Goal: Task Accomplishment & Management: Manage account settings

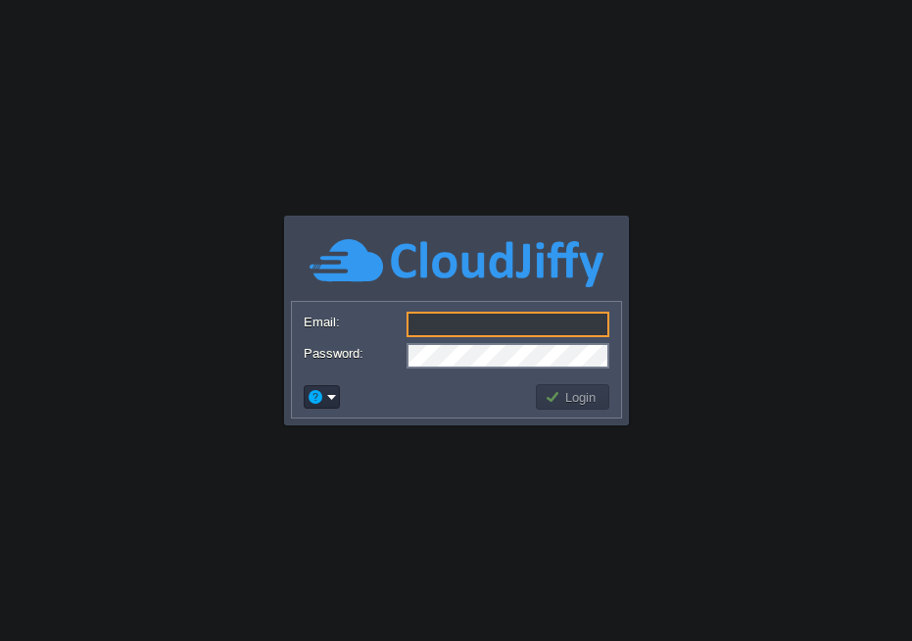
type input "[EMAIL_ADDRESS][DOMAIN_NAME]"
click at [562, 401] on button "Login" at bounding box center [573, 397] width 57 height 18
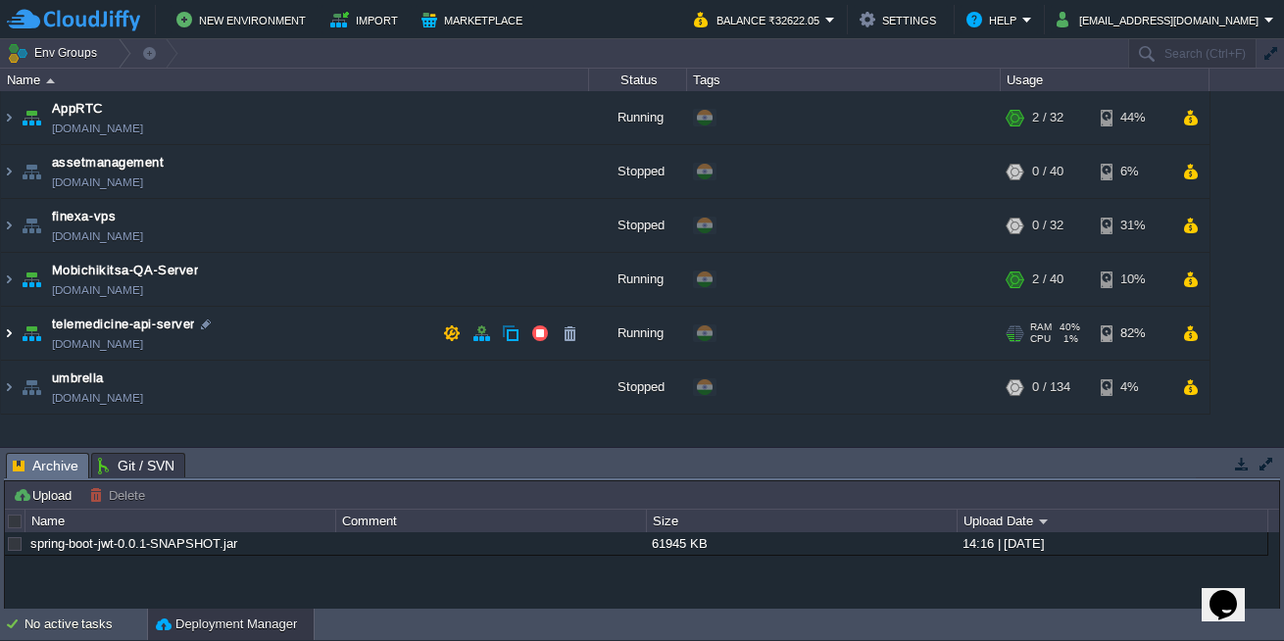
click at [13, 331] on img at bounding box center [9, 333] width 16 height 53
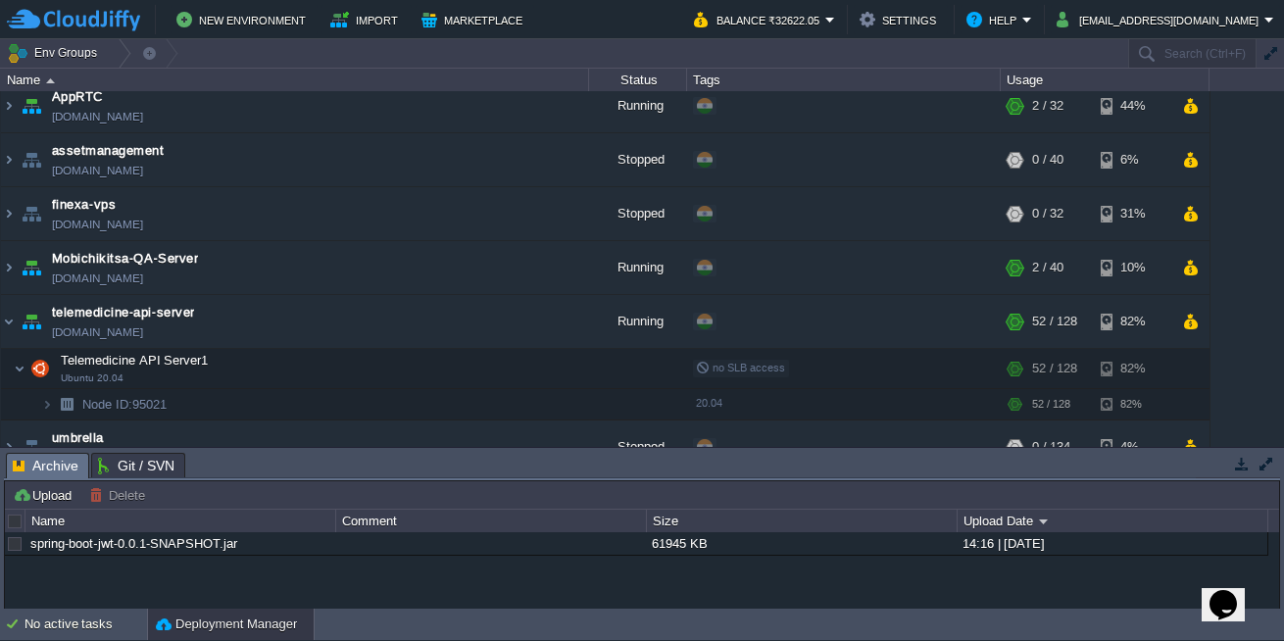
scroll to position [39, 0]
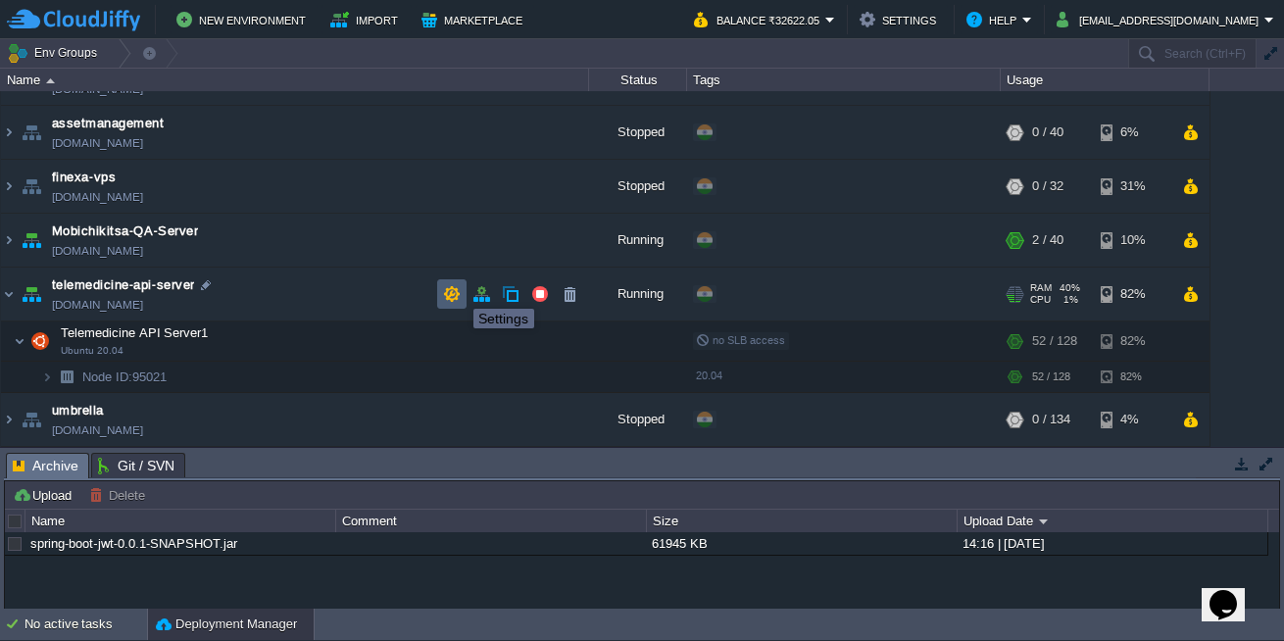
click at [451, 290] on button "button" at bounding box center [452, 294] width 18 height 18
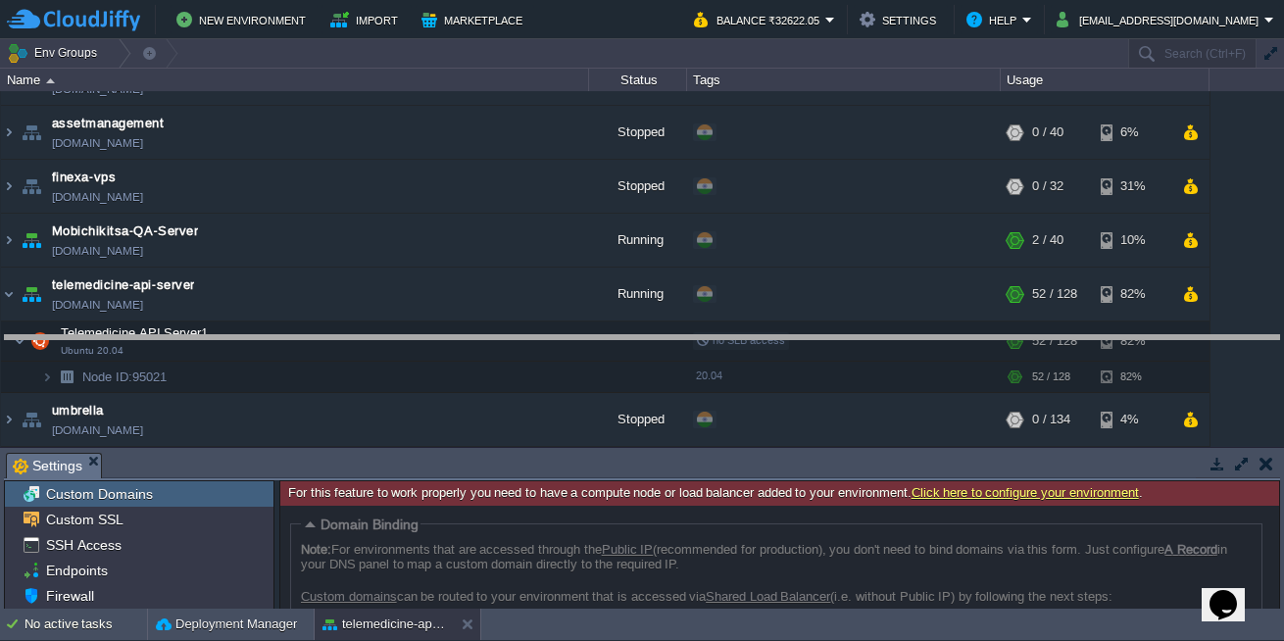
drag, startPoint x: 361, startPoint y: 452, endPoint x: 358, endPoint y: 339, distance: 112.7
click at [358, 339] on body "New Environment Import Marketplace Bonus ₹0.00 Upgrade Account Balance ₹32622.0…" at bounding box center [642, 320] width 1284 height 641
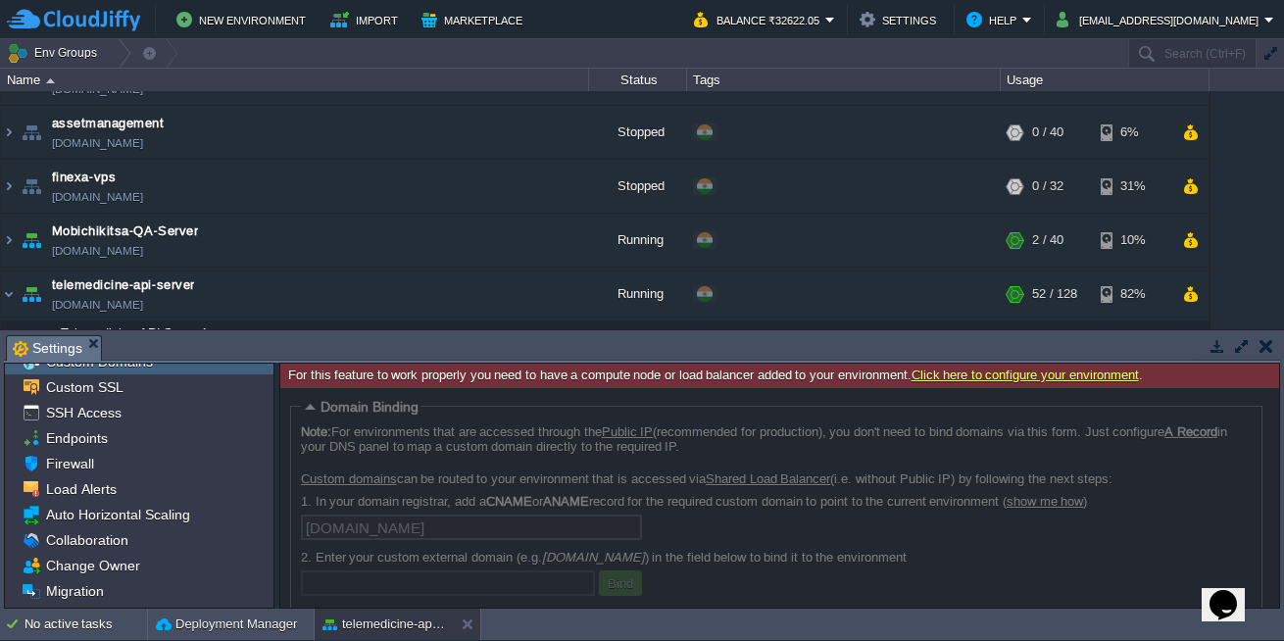
scroll to position [0, 0]
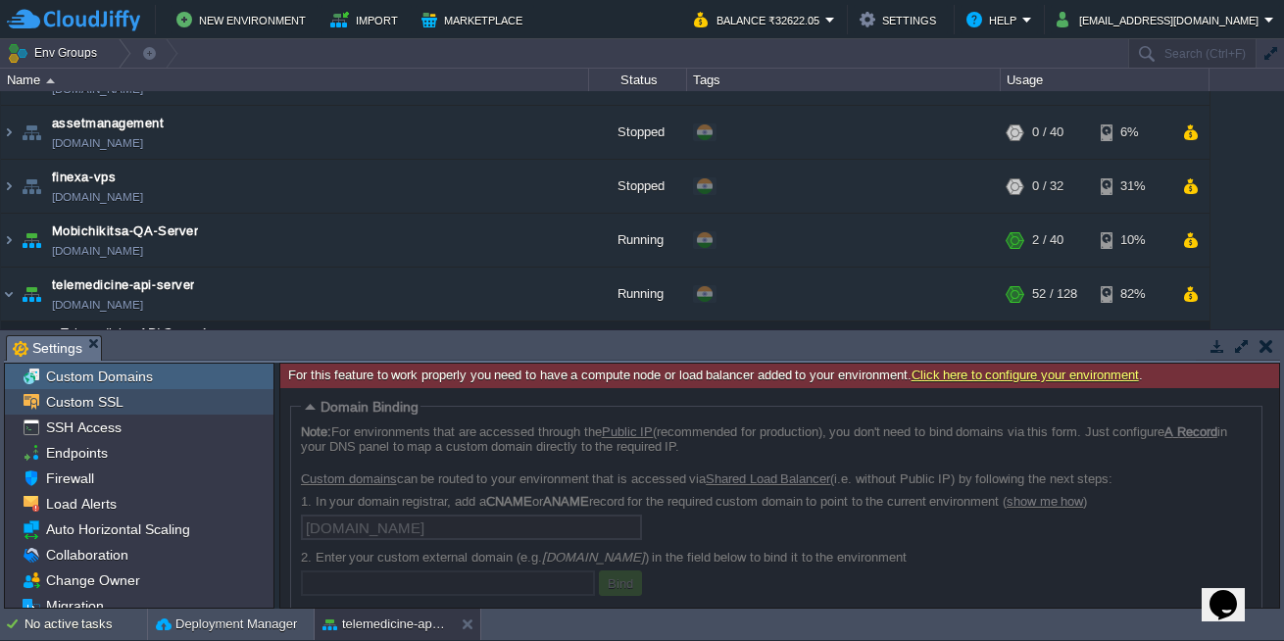
click at [149, 406] on div "Custom SSL" at bounding box center [139, 401] width 268 height 25
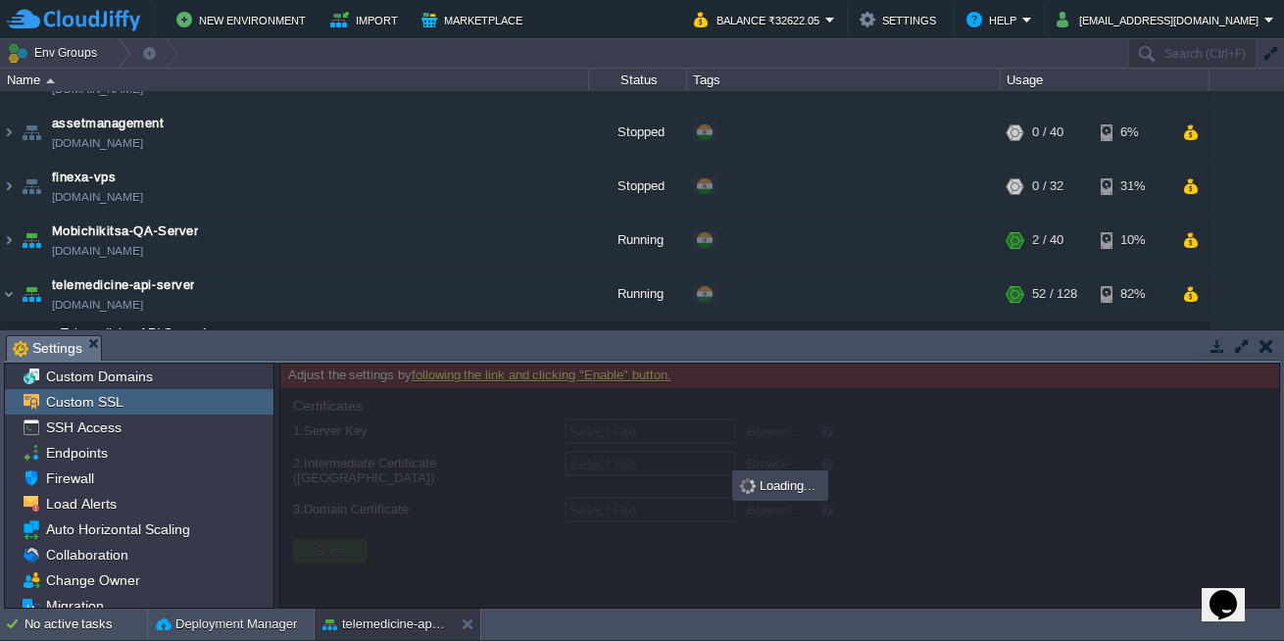
type input "Select File"
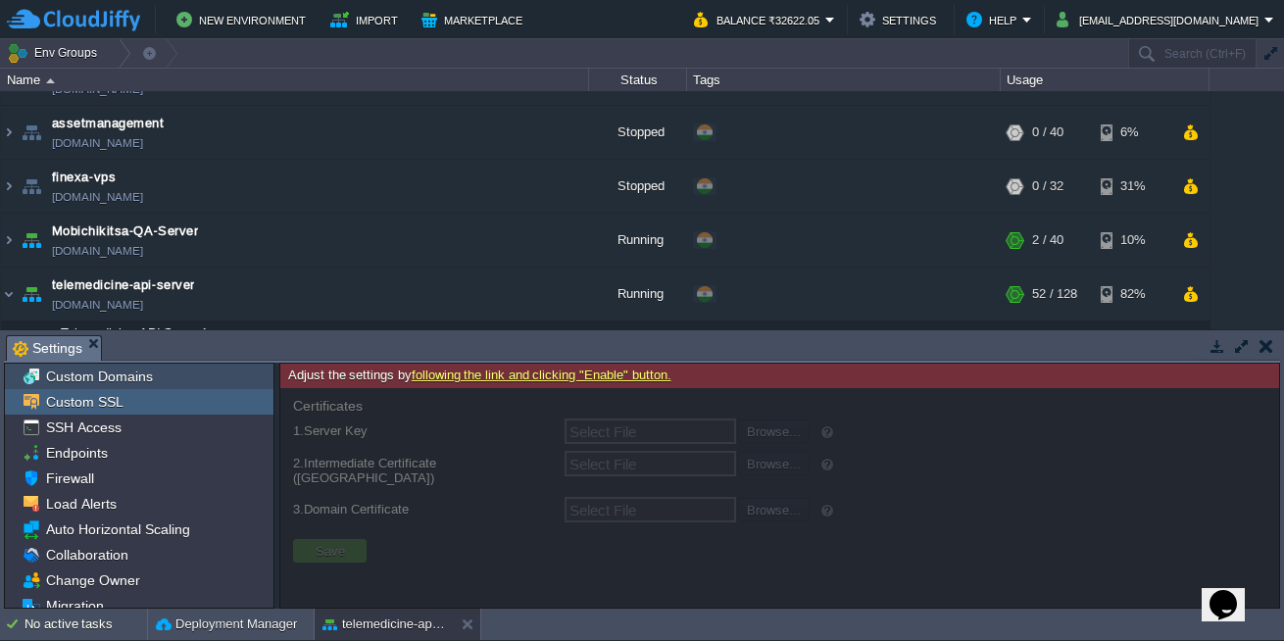
click at [123, 382] on span "Custom Domains" at bounding box center [99, 376] width 114 height 18
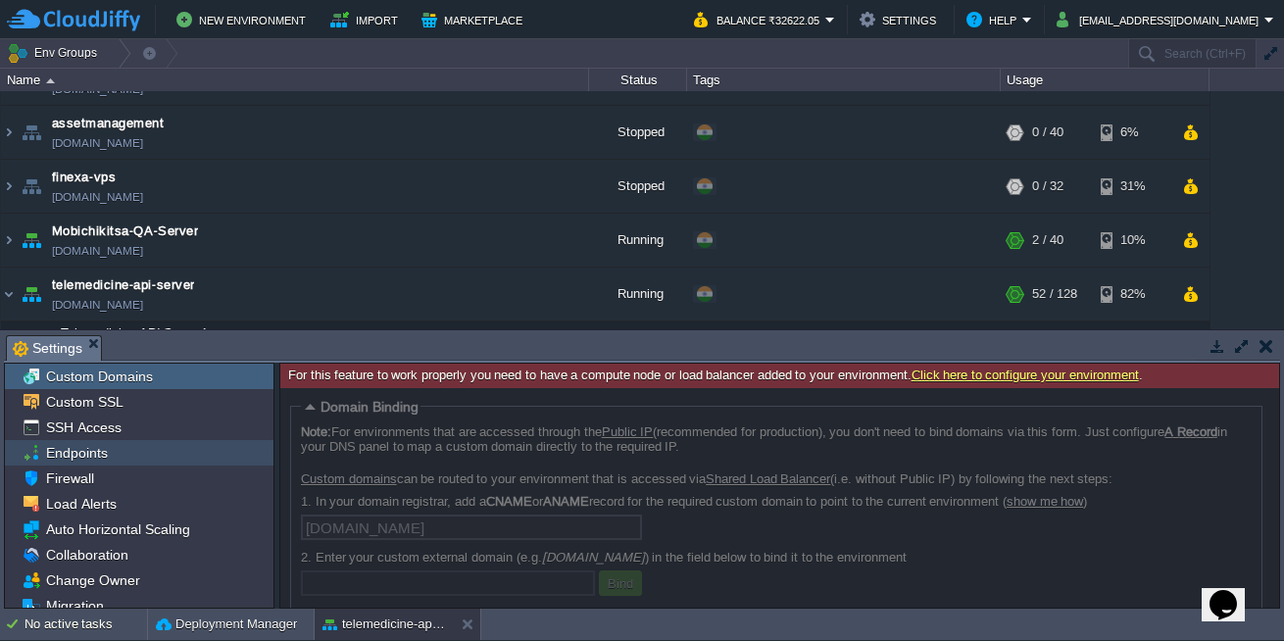
click at [104, 441] on div "Endpoints" at bounding box center [139, 452] width 268 height 25
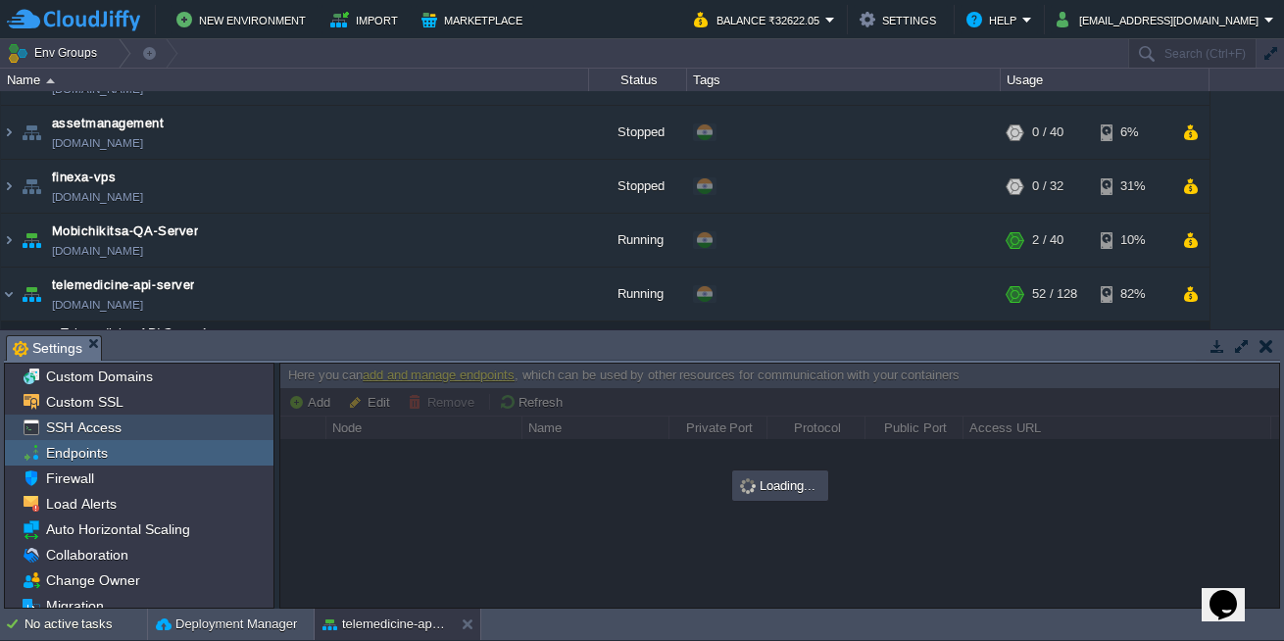
click at [103, 427] on span "SSH Access" at bounding box center [83, 427] width 82 height 18
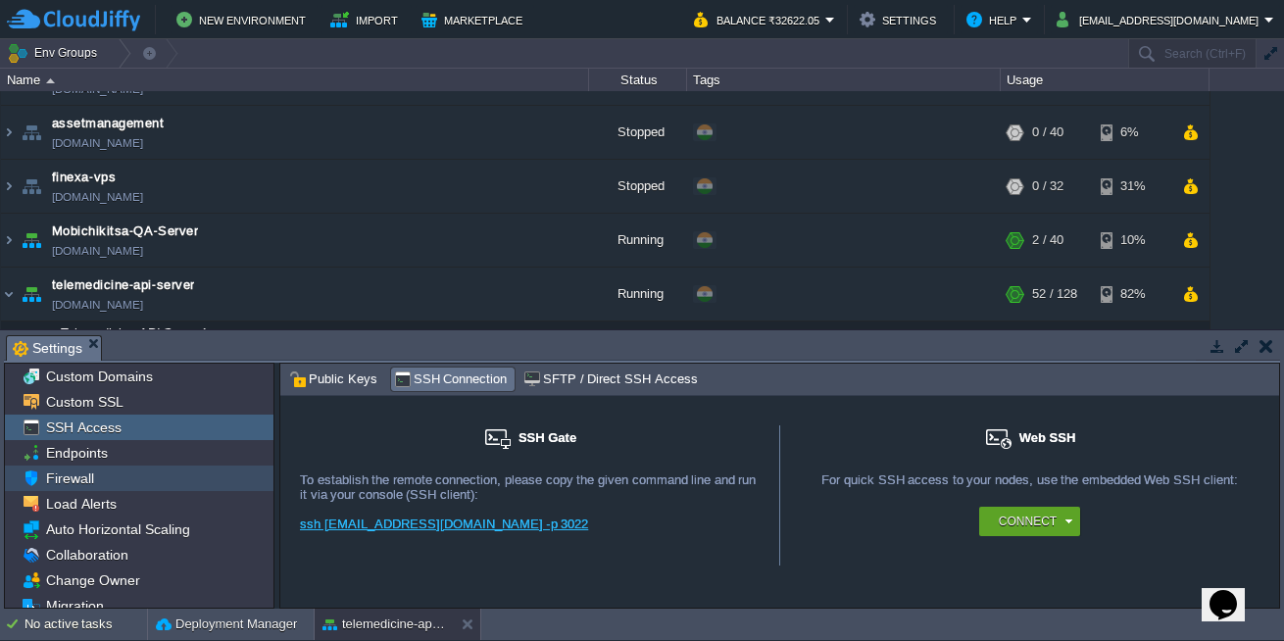
click at [83, 471] on span "Firewall" at bounding box center [69, 478] width 55 height 18
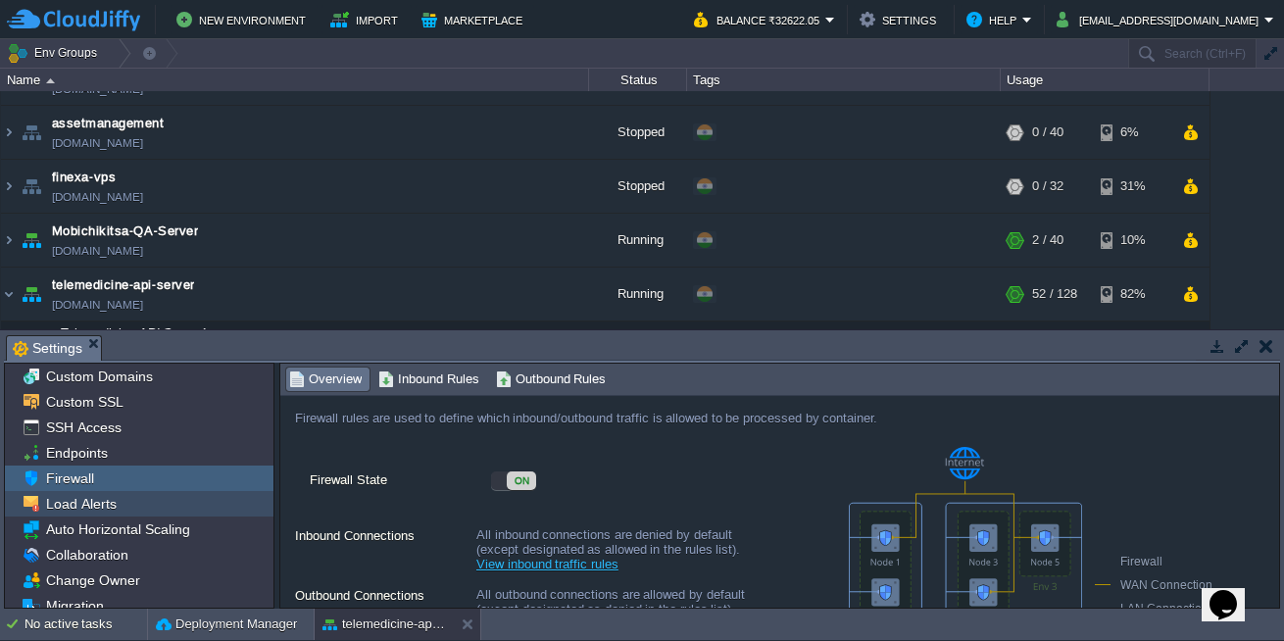
click at [91, 506] on span "Load Alerts" at bounding box center [80, 504] width 77 height 18
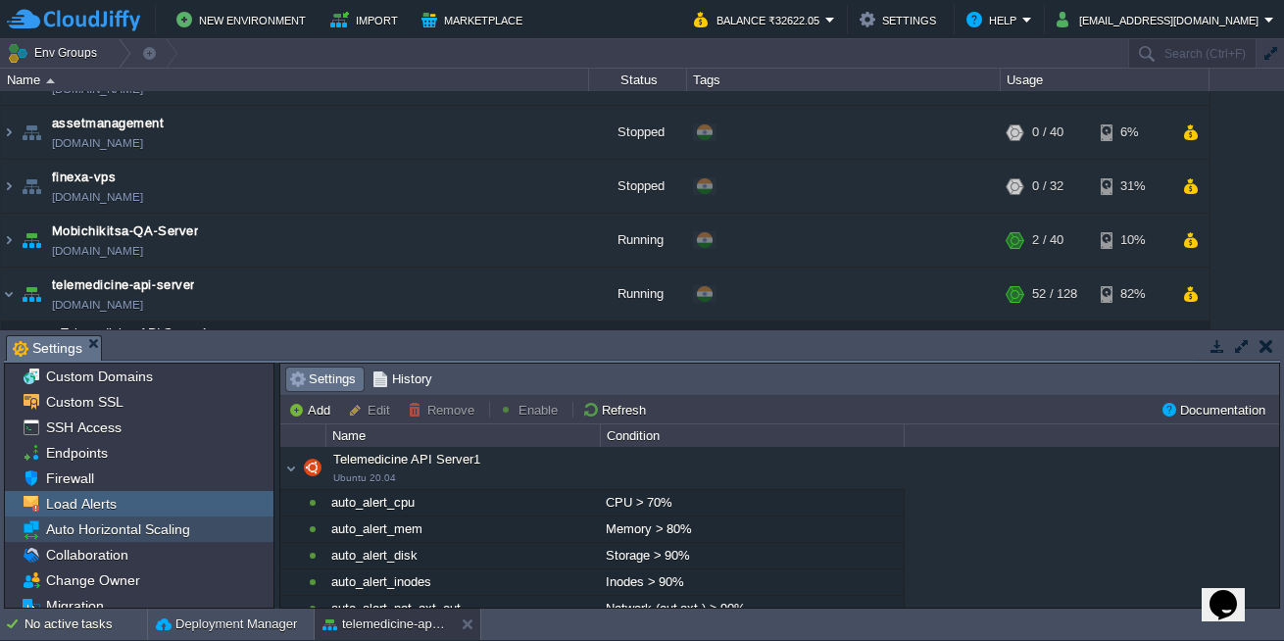
click at [191, 530] on span "Auto Horizontal Scaling" at bounding box center [117, 529] width 151 height 18
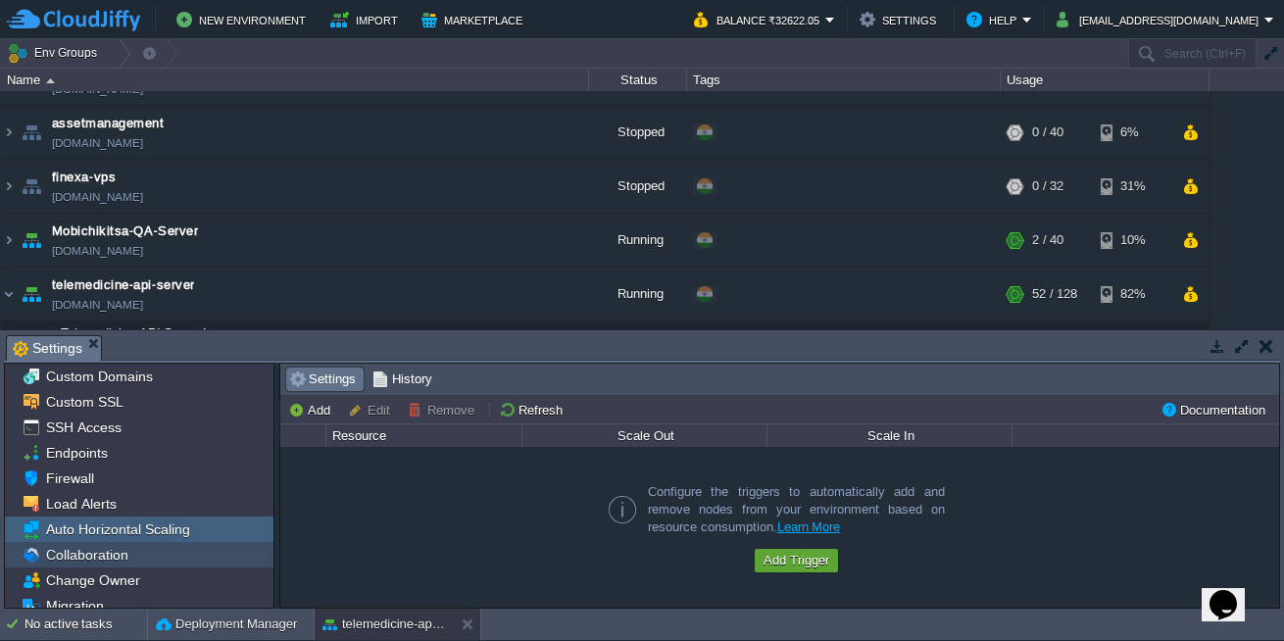
click at [143, 554] on div "Collaboration" at bounding box center [139, 554] width 268 height 25
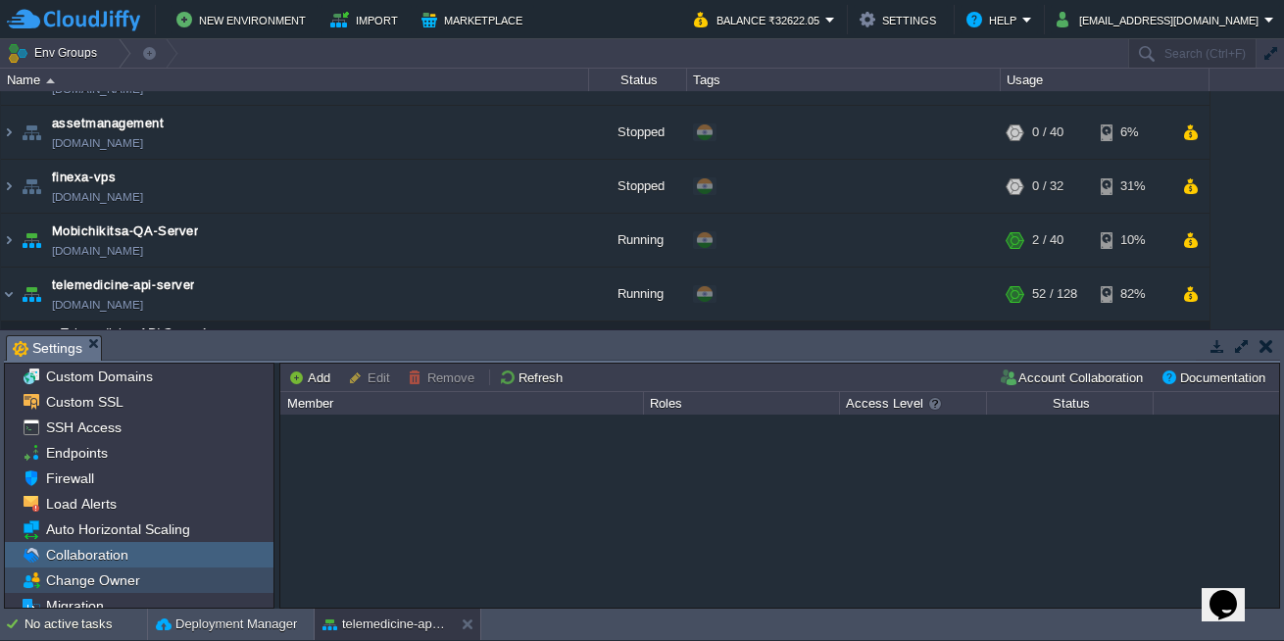
click at [121, 578] on span "Change Owner" at bounding box center [92, 580] width 101 height 18
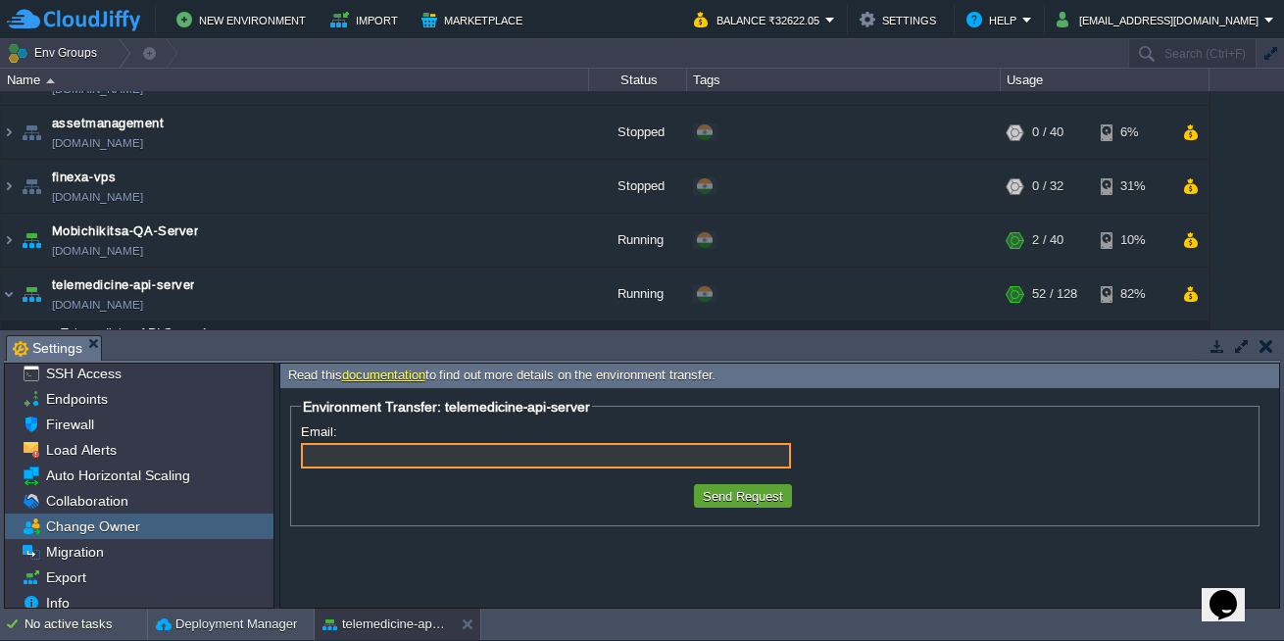
scroll to position [63, 0]
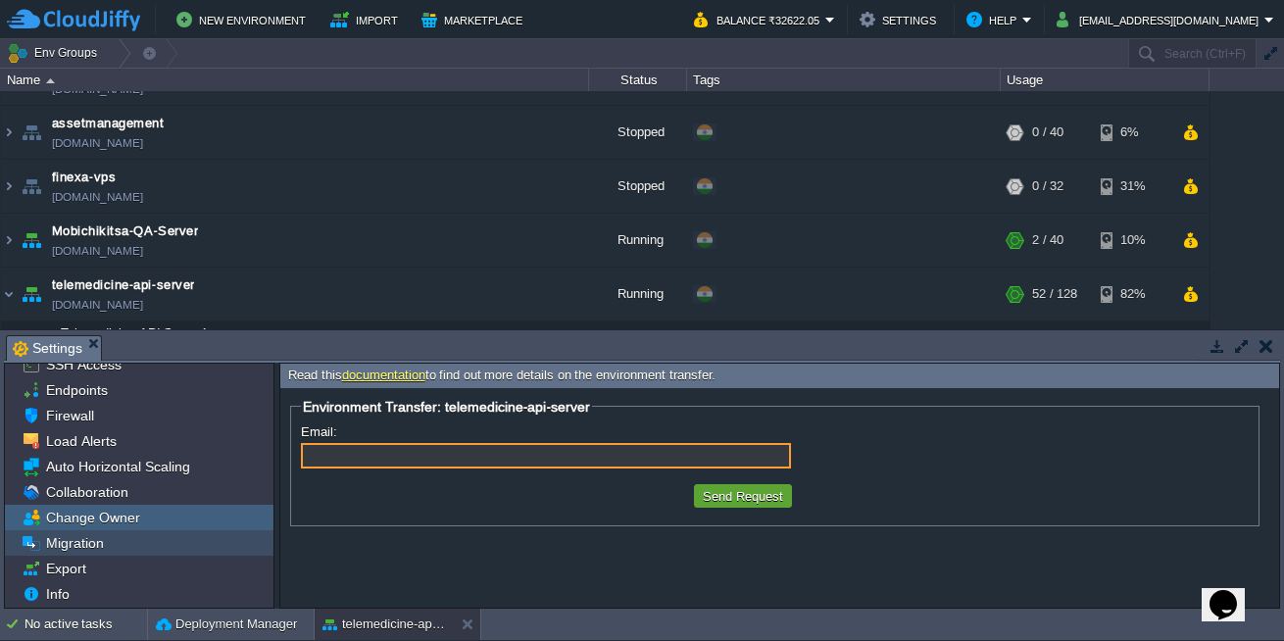
click at [120, 542] on div "Migration" at bounding box center [139, 542] width 268 height 25
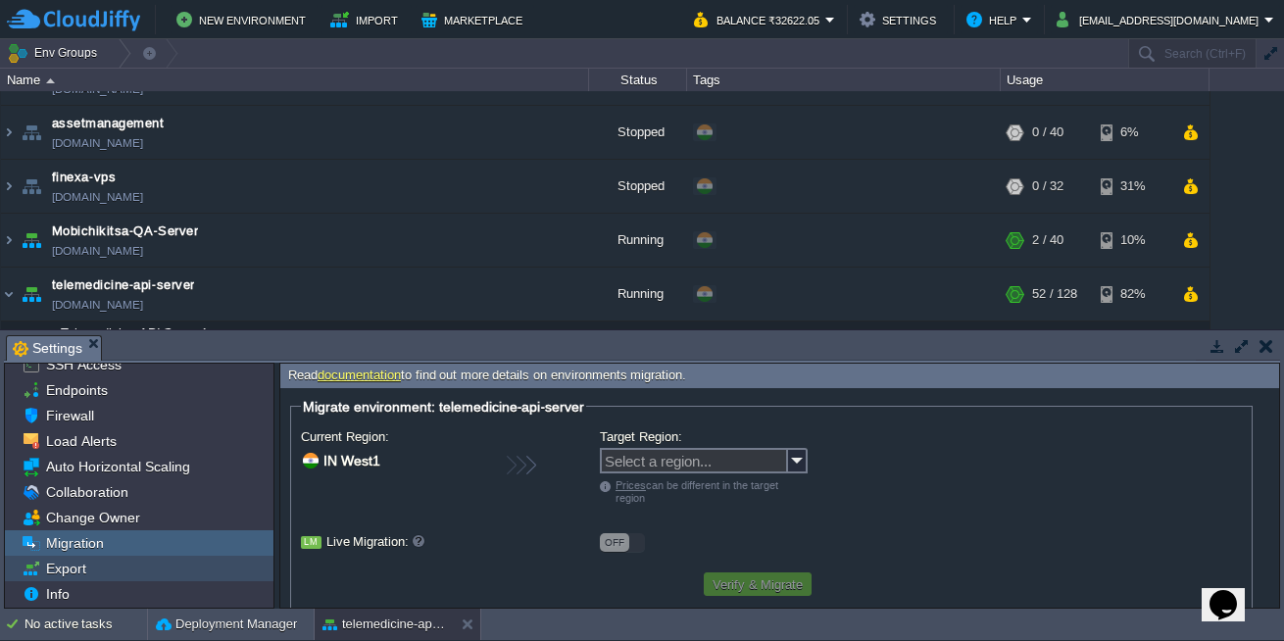
click at [102, 567] on div "Export" at bounding box center [139, 568] width 268 height 25
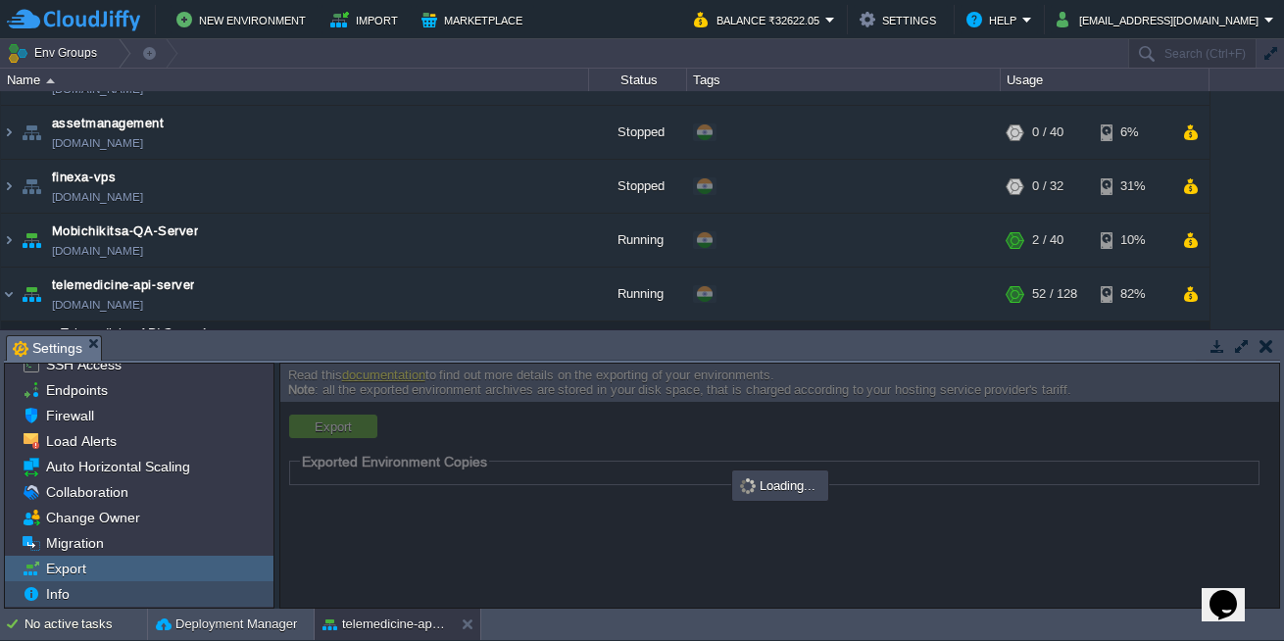
click at [93, 595] on div "Info" at bounding box center [139, 593] width 268 height 25
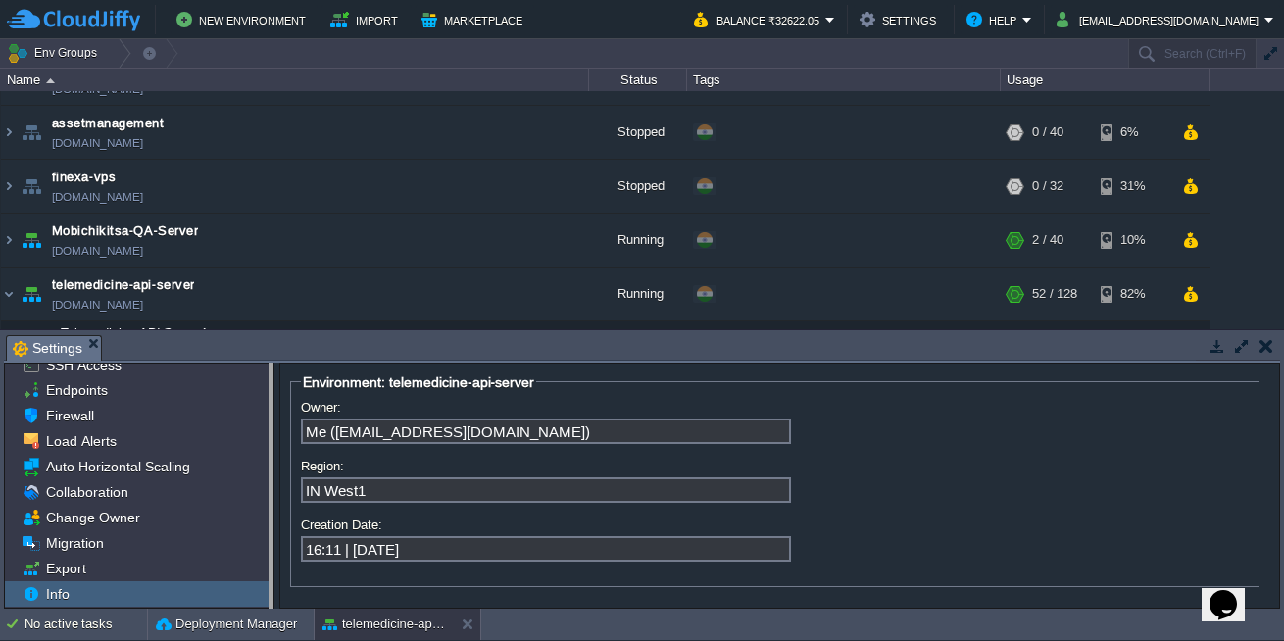
drag, startPoint x: 274, startPoint y: 530, endPoint x: 257, endPoint y: 441, distance: 90.9
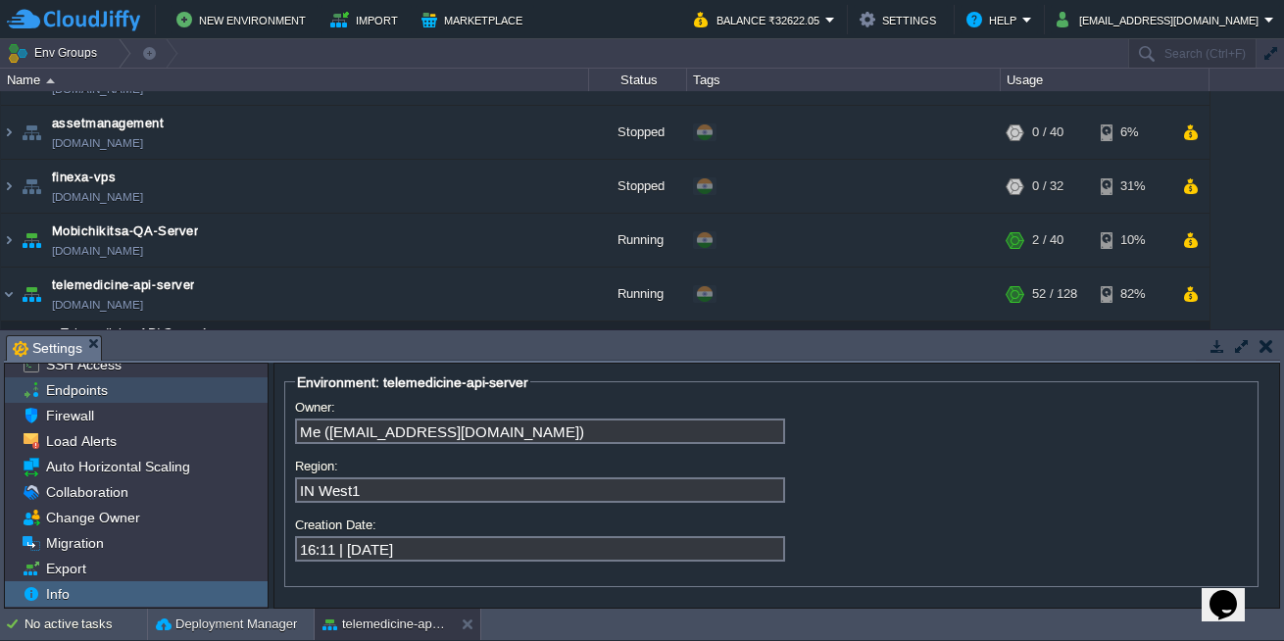
drag, startPoint x: 256, startPoint y: 455, endPoint x: 257, endPoint y: 389, distance: 65.7
click at [257, 389] on div "Custom Domains Custom SSL SSH Access Endpoints Firewall Load Alerts Auto Horizo…" at bounding box center [136, 454] width 263 height 306
drag, startPoint x: 267, startPoint y: 448, endPoint x: 255, endPoint y: 377, distance: 71.7
click at [255, 377] on div "Custom Domains Custom SSL SSH Access Endpoints Firewall Load Alerts Auto Horizo…" at bounding box center [136, 486] width 265 height 246
drag, startPoint x: 259, startPoint y: 439, endPoint x: 247, endPoint y: 391, distance: 49.4
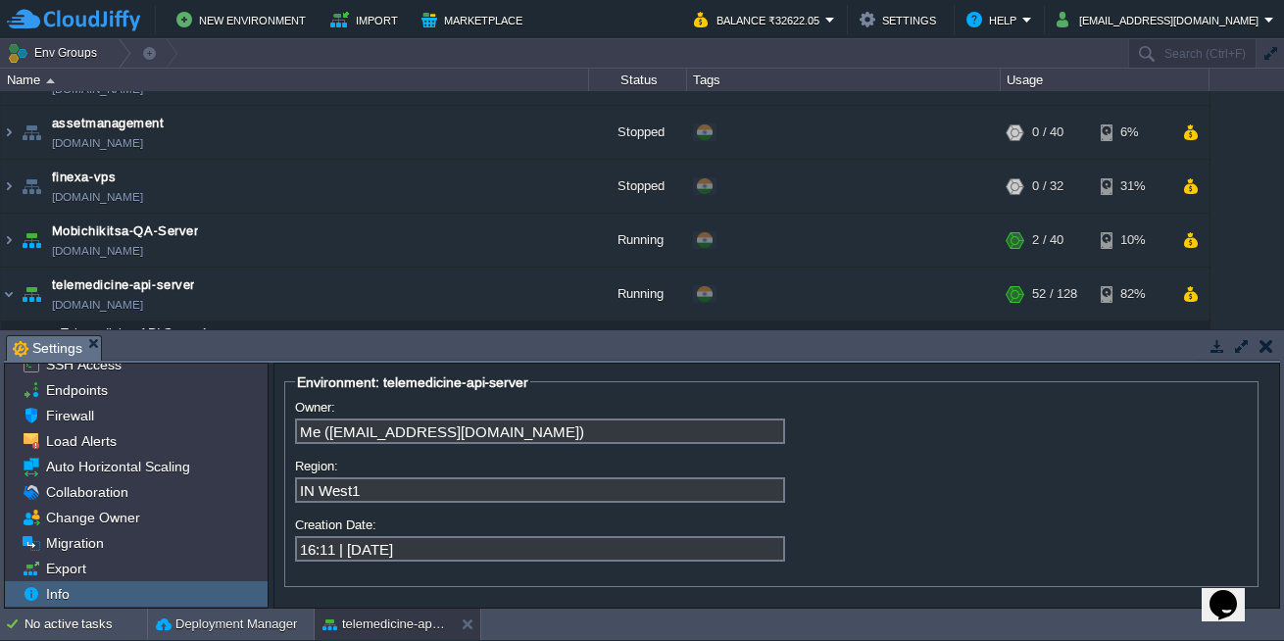
click at [263, 380] on div "Custom Domains Custom SSL SSH Access Endpoints Firewall Load Alerts Auto Horizo…" at bounding box center [136, 486] width 263 height 244
click at [191, 415] on div "Firewall" at bounding box center [136, 415] width 263 height 25
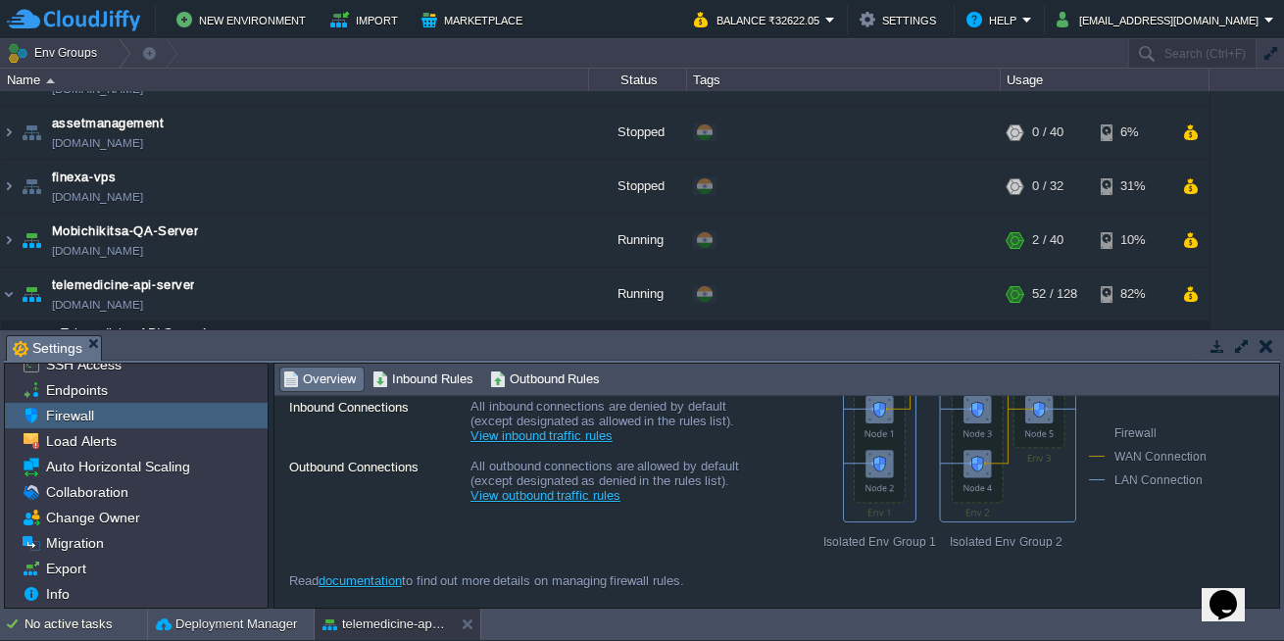
scroll to position [0, 0]
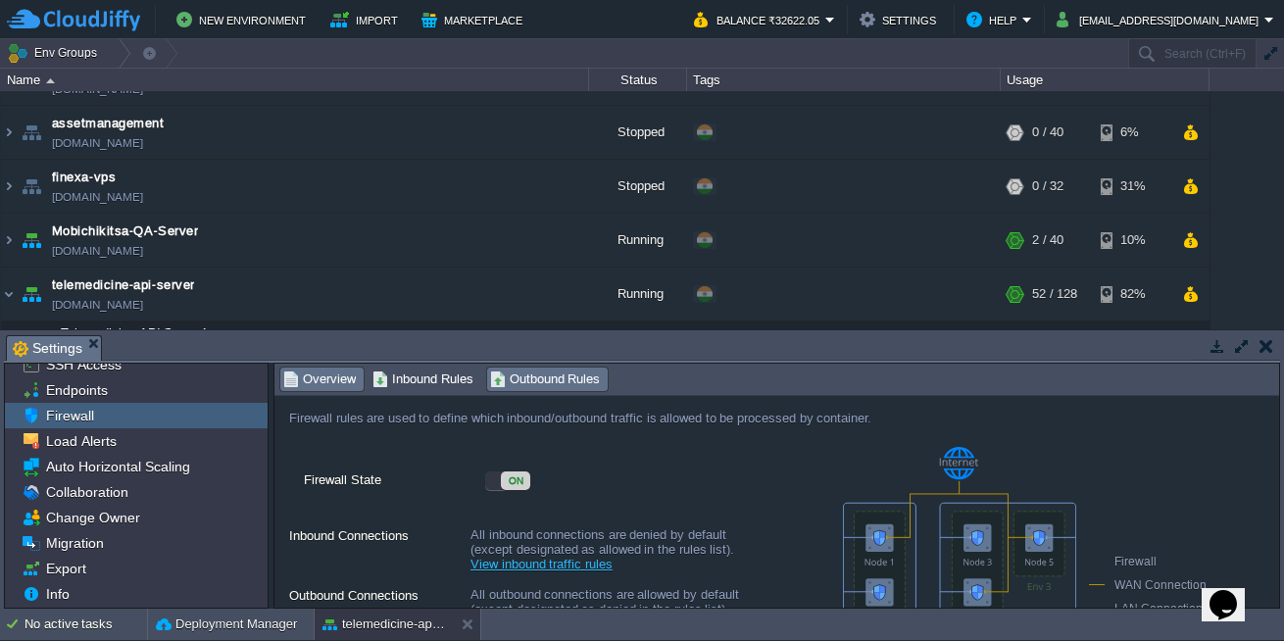
click at [555, 377] on span "Outbound Rules" at bounding box center [545, 379] width 111 height 22
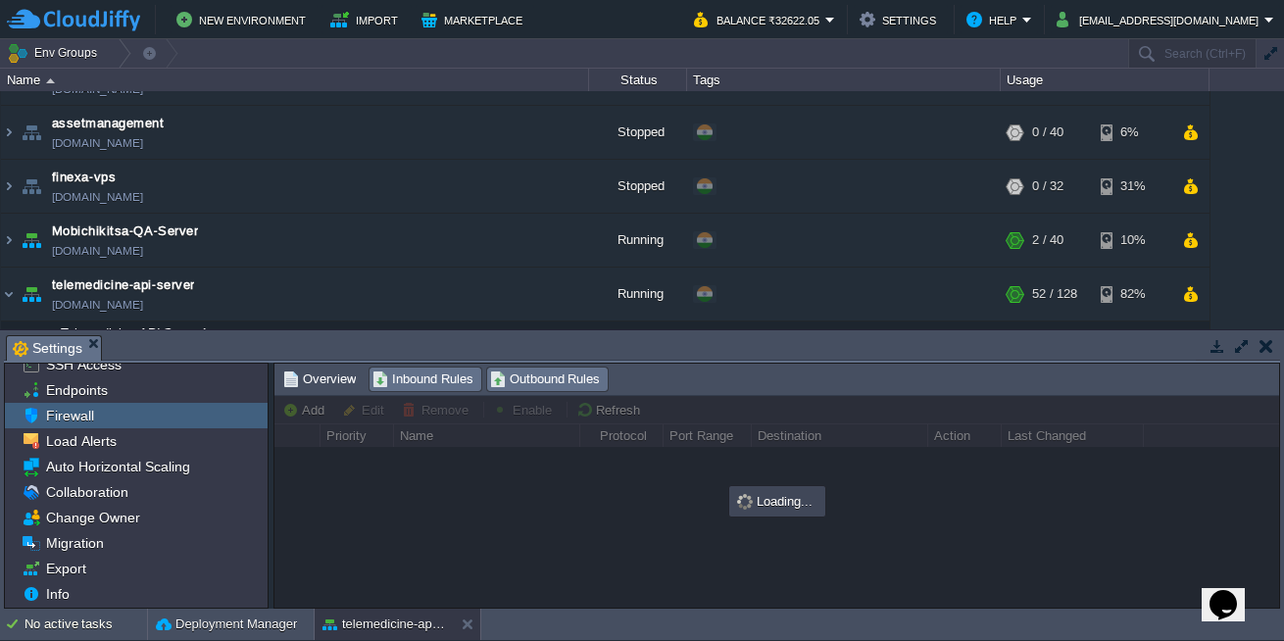
click at [412, 373] on span "Inbound Rules" at bounding box center [422, 379] width 101 height 22
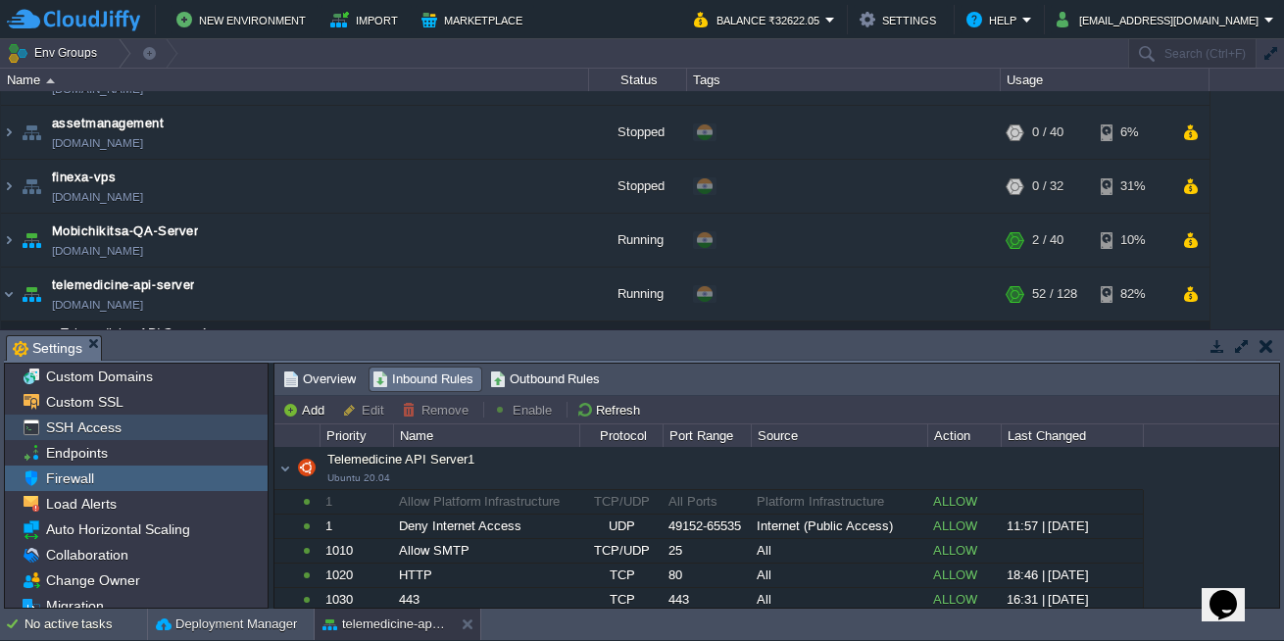
click at [155, 425] on div "SSH Access" at bounding box center [136, 426] width 263 height 25
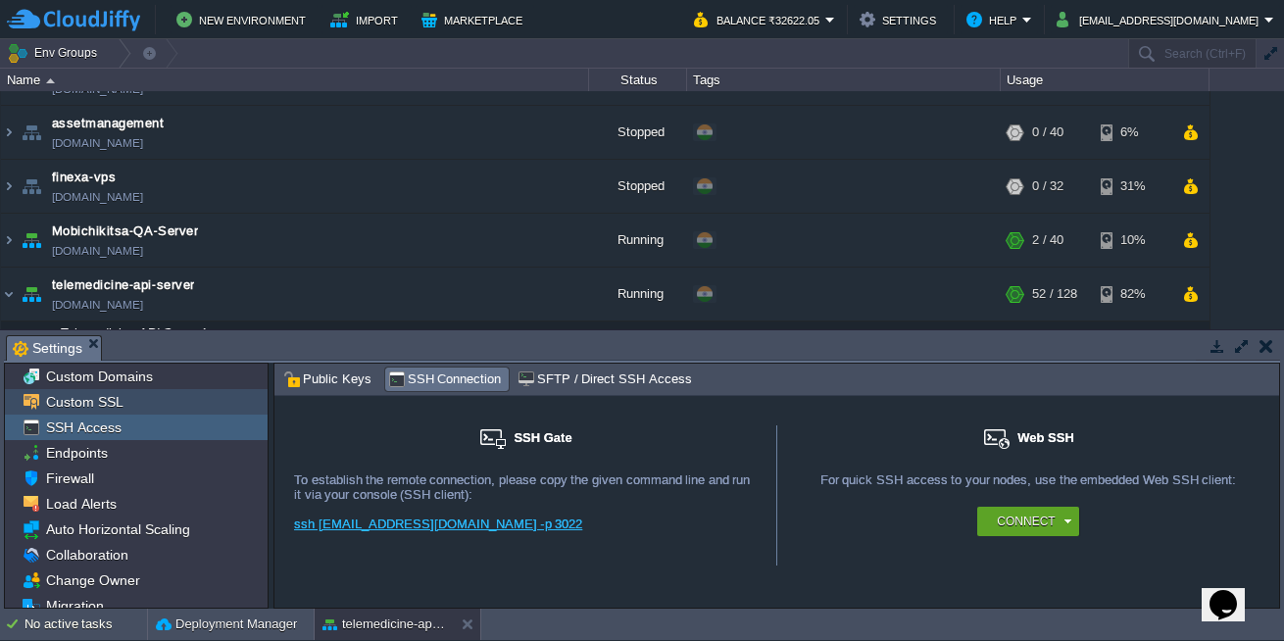
click at [145, 406] on div "Custom SSL" at bounding box center [136, 401] width 263 height 25
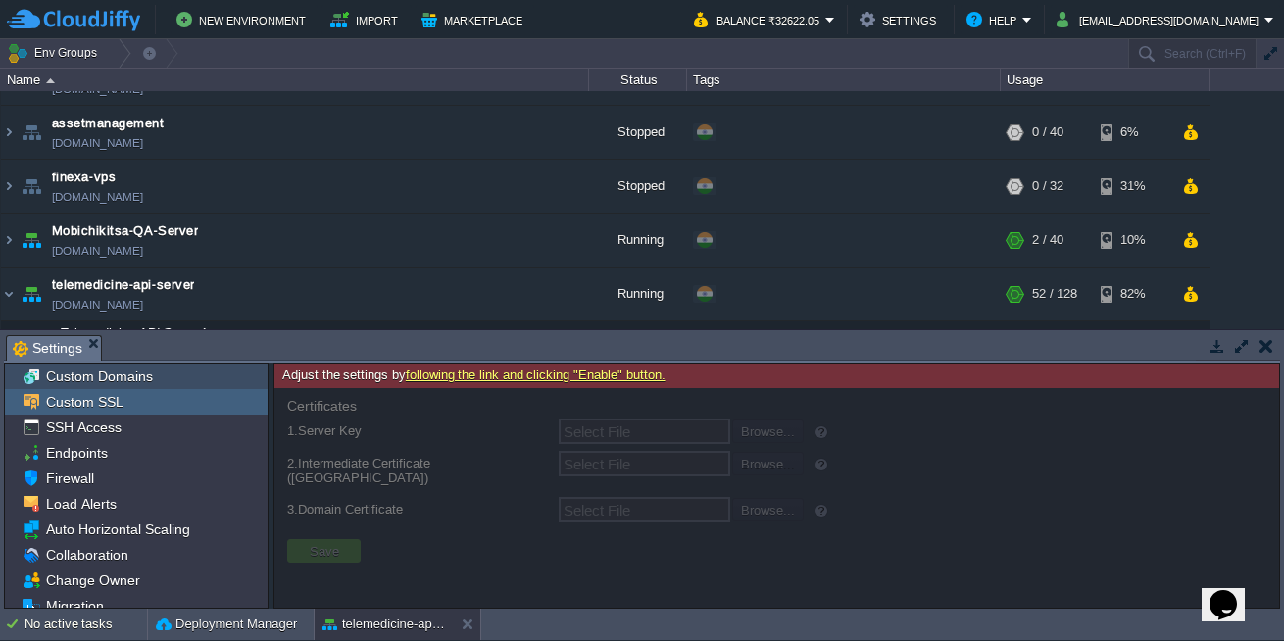
click at [180, 367] on div "Custom Domains" at bounding box center [136, 376] width 263 height 25
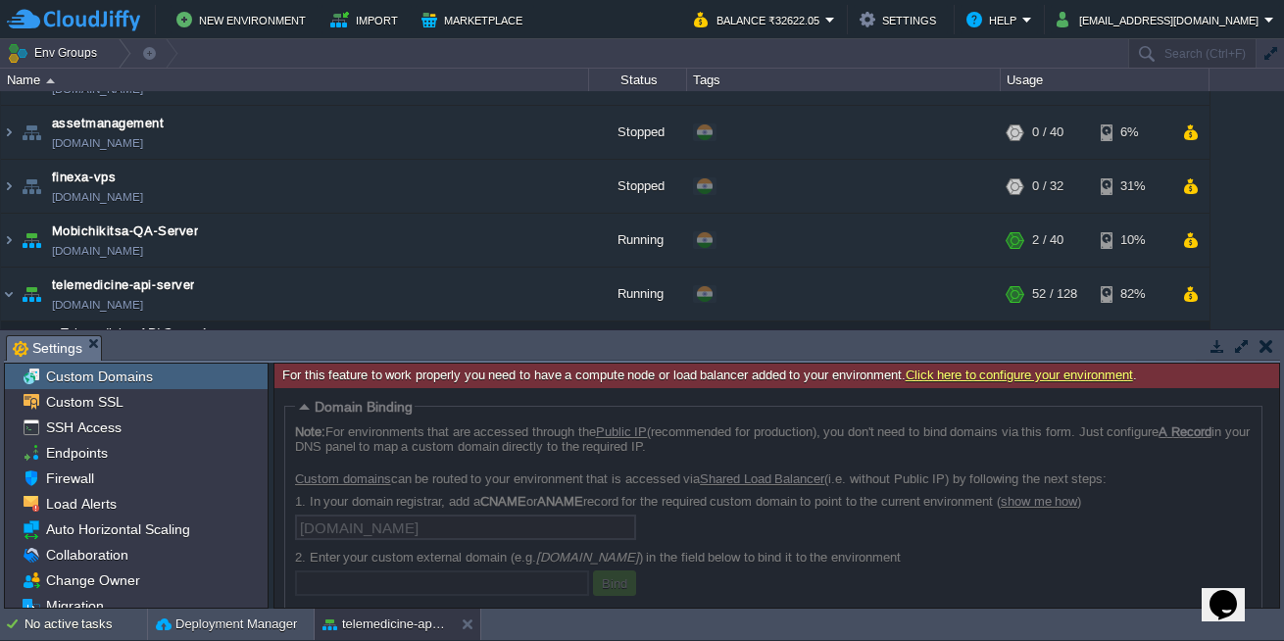
drag, startPoint x: 274, startPoint y: 333, endPoint x: 267, endPoint y: 365, distance: 33.3
click at [267, 365] on div "Tasks Activity Log Archive Git / SVN Settings Upload Delete Deploy to ... Custo…" at bounding box center [642, 469] width 1284 height 278
drag, startPoint x: 267, startPoint y: 333, endPoint x: 265, endPoint y: 345, distance: 11.9
click at [265, 345] on div "Tasks Activity Log Archive Git / SVN Settings Upload Delete Deploy to ... Custo…" at bounding box center [642, 469] width 1284 height 278
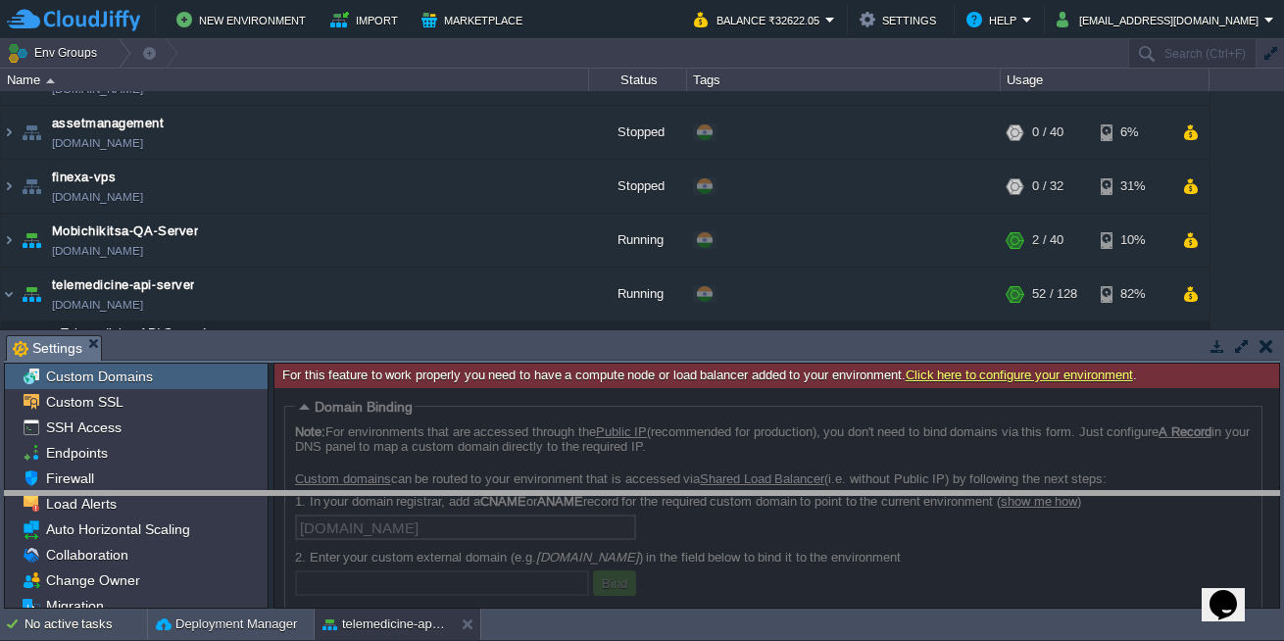
drag, startPoint x: 265, startPoint y: 334, endPoint x: 253, endPoint y: 490, distance: 156.2
click at [253, 490] on body "New Environment Import Marketplace Bonus ₹0.00 Upgrade Account Balance ₹32622.0…" at bounding box center [642, 320] width 1284 height 641
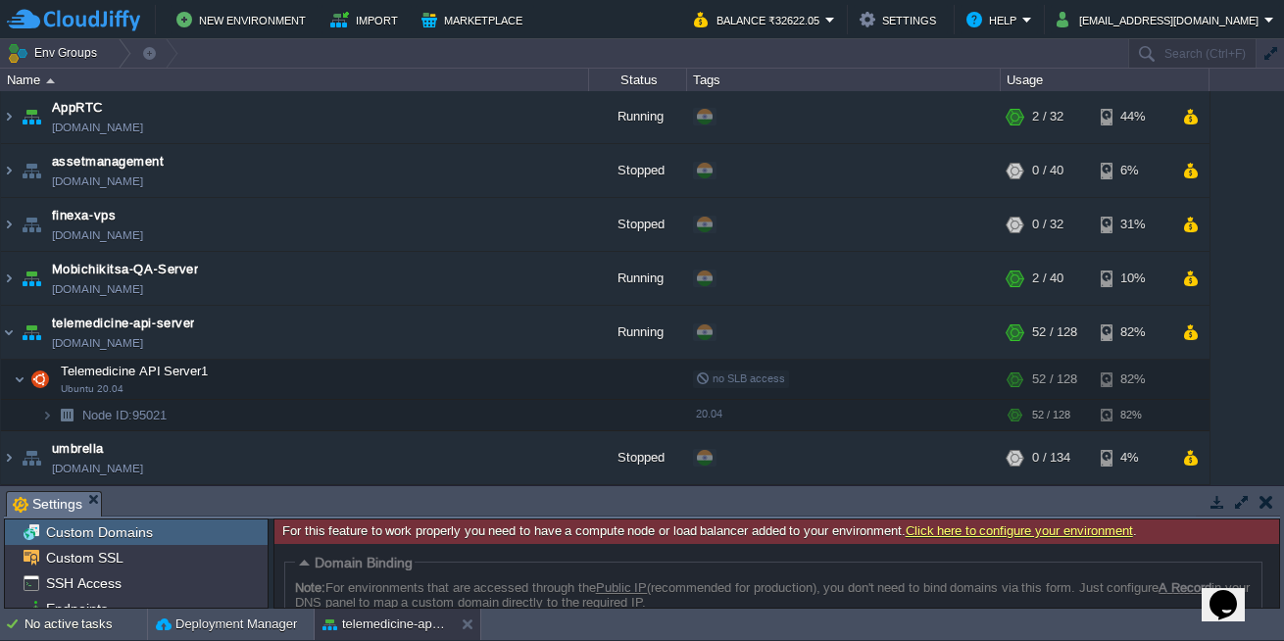
click at [80, 504] on span "Settings" at bounding box center [48, 504] width 70 height 24
click at [86, 413] on span "Node ID:" at bounding box center [107, 415] width 50 height 15
click at [46, 411] on img at bounding box center [47, 415] width 12 height 30
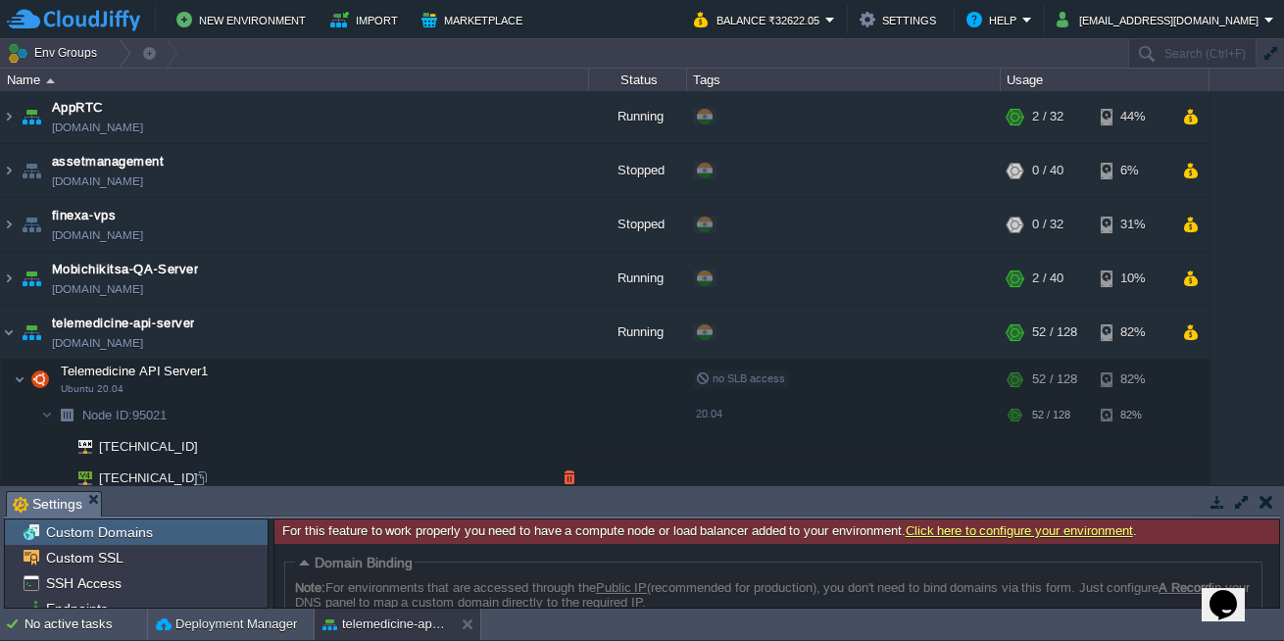
click at [115, 471] on span "[TECHNICAL_ID]" at bounding box center [149, 477] width 104 height 30
click at [125, 408] on span "Node ID:" at bounding box center [107, 415] width 50 height 15
click at [413, 420] on button "button" at bounding box center [413, 415] width 18 height 18
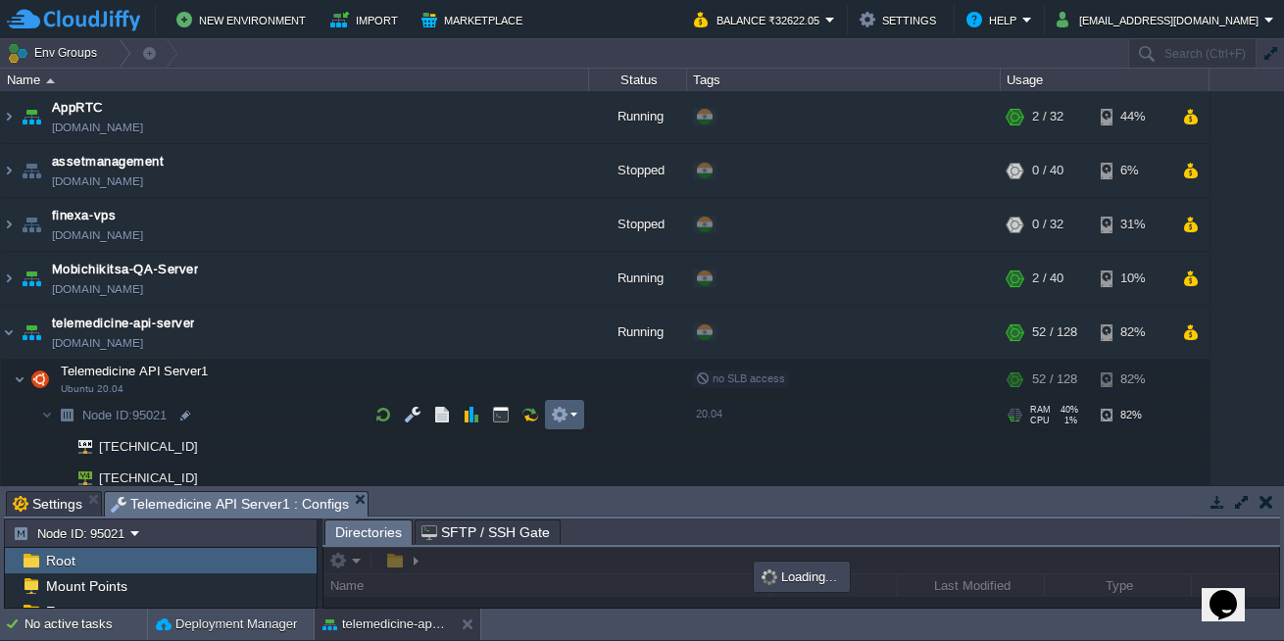
click at [553, 425] on td at bounding box center [564, 414] width 39 height 29
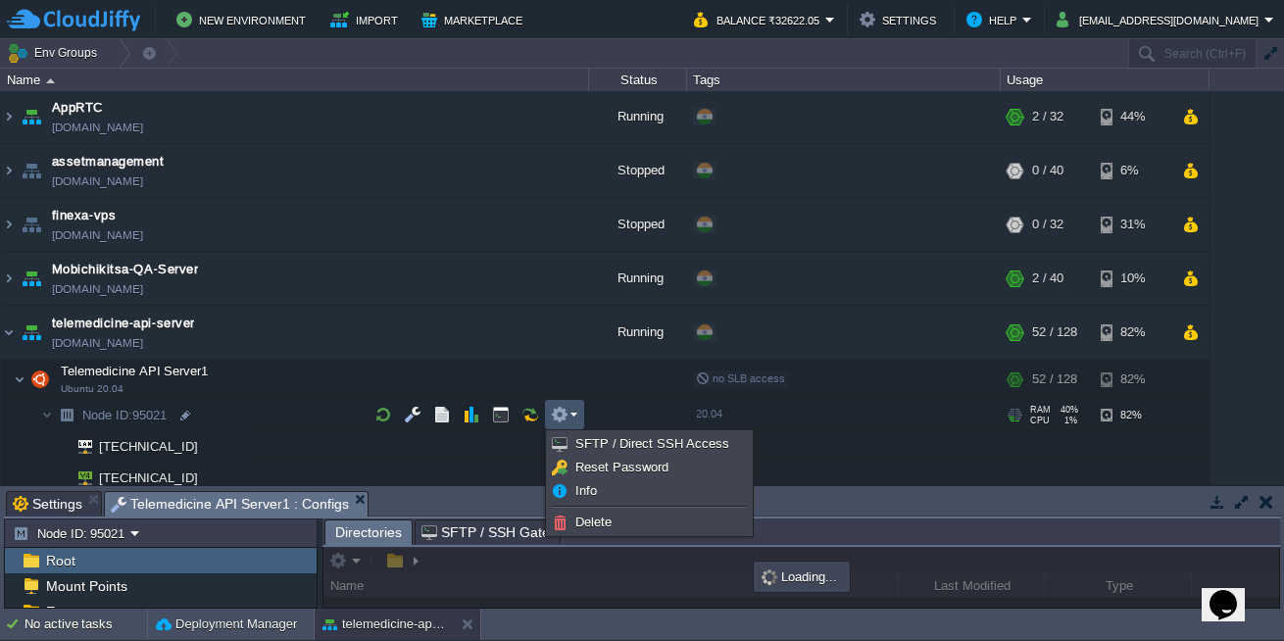
scroll to position [7, 0]
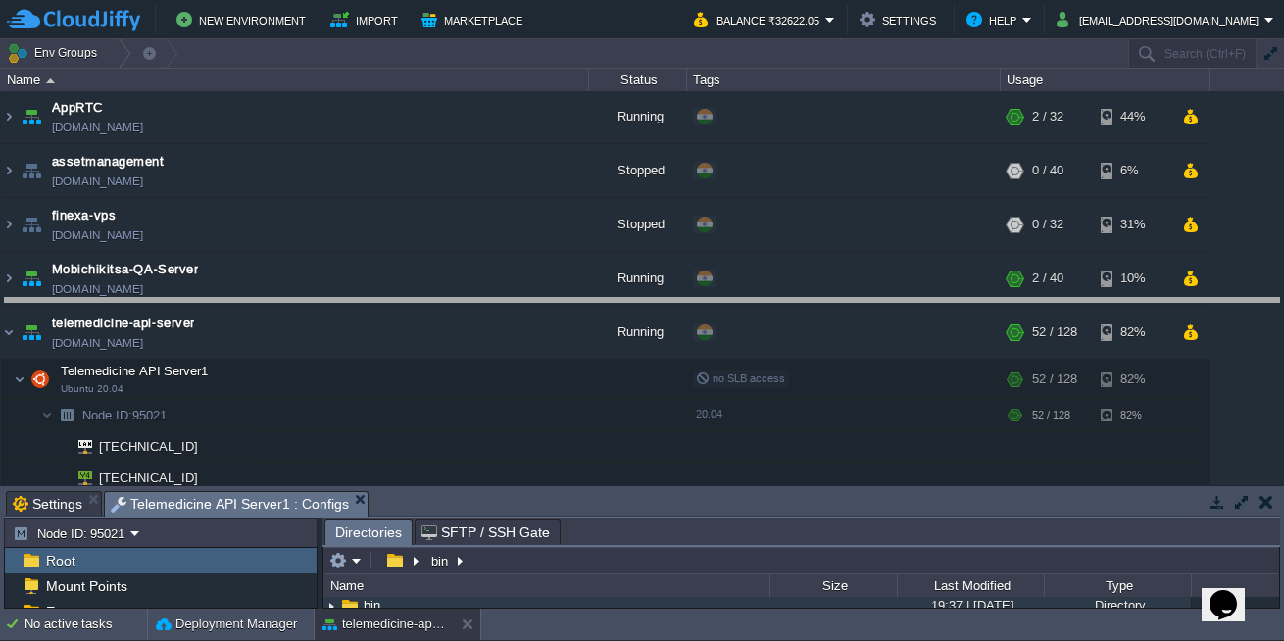
drag, startPoint x: 505, startPoint y: 493, endPoint x: 478, endPoint y: 299, distance: 195.8
click at [478, 299] on body "New Environment Import Marketplace Bonus ₹0.00 Upgrade Account Balance ₹32622.0…" at bounding box center [642, 320] width 1284 height 641
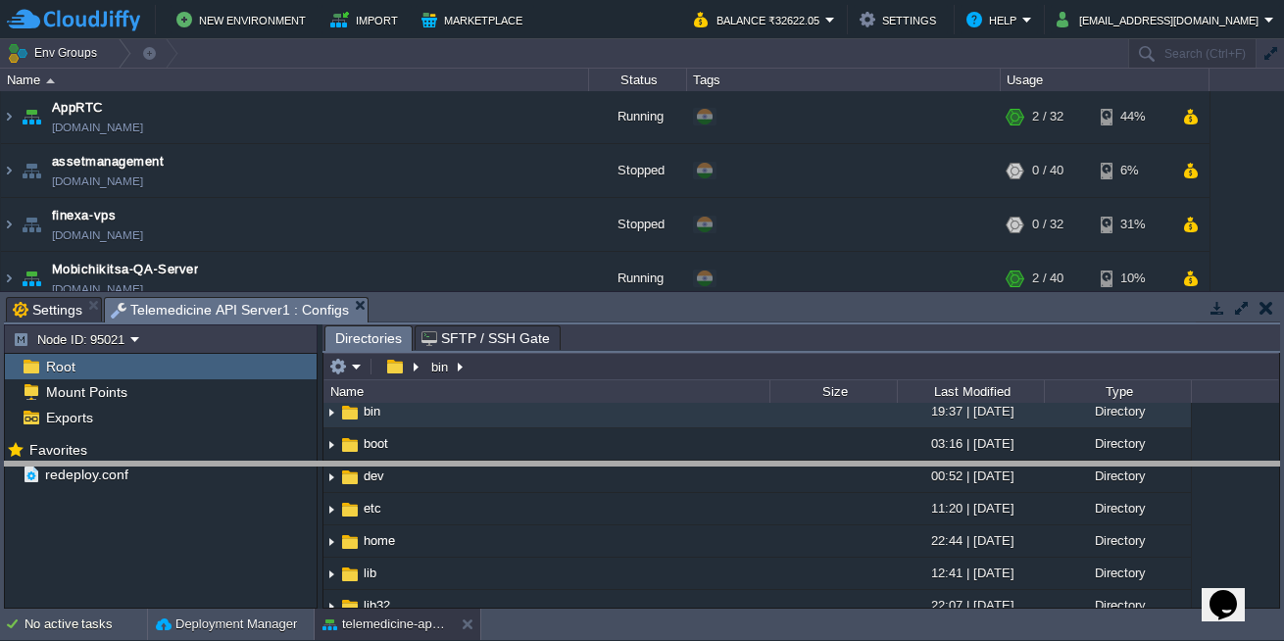
drag, startPoint x: 528, startPoint y: 311, endPoint x: 497, endPoint y: 476, distance: 168.5
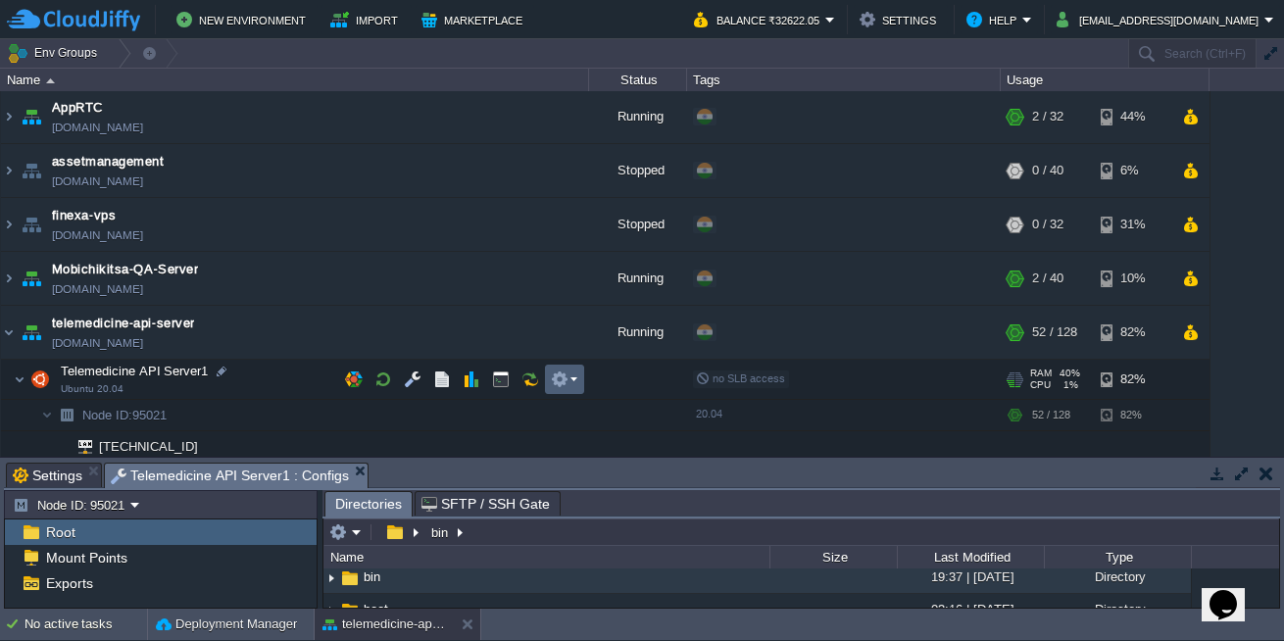
click at [577, 386] on td at bounding box center [564, 378] width 39 height 29
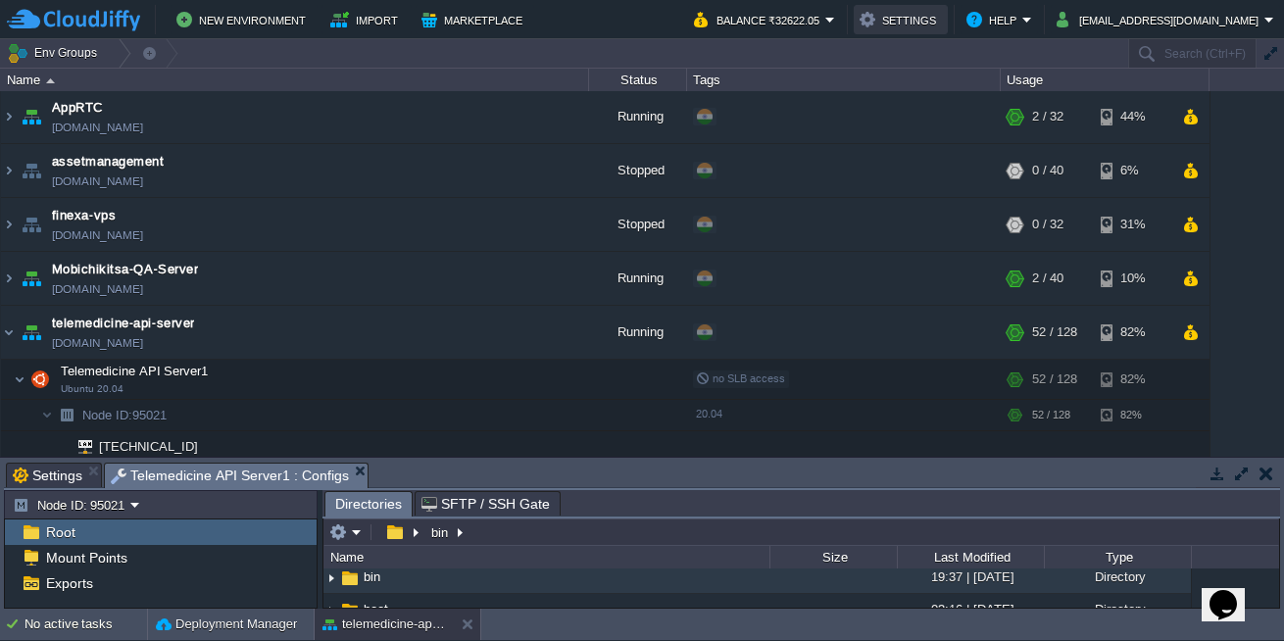
click at [903, 23] on button "Settings" at bounding box center [900, 20] width 82 height 24
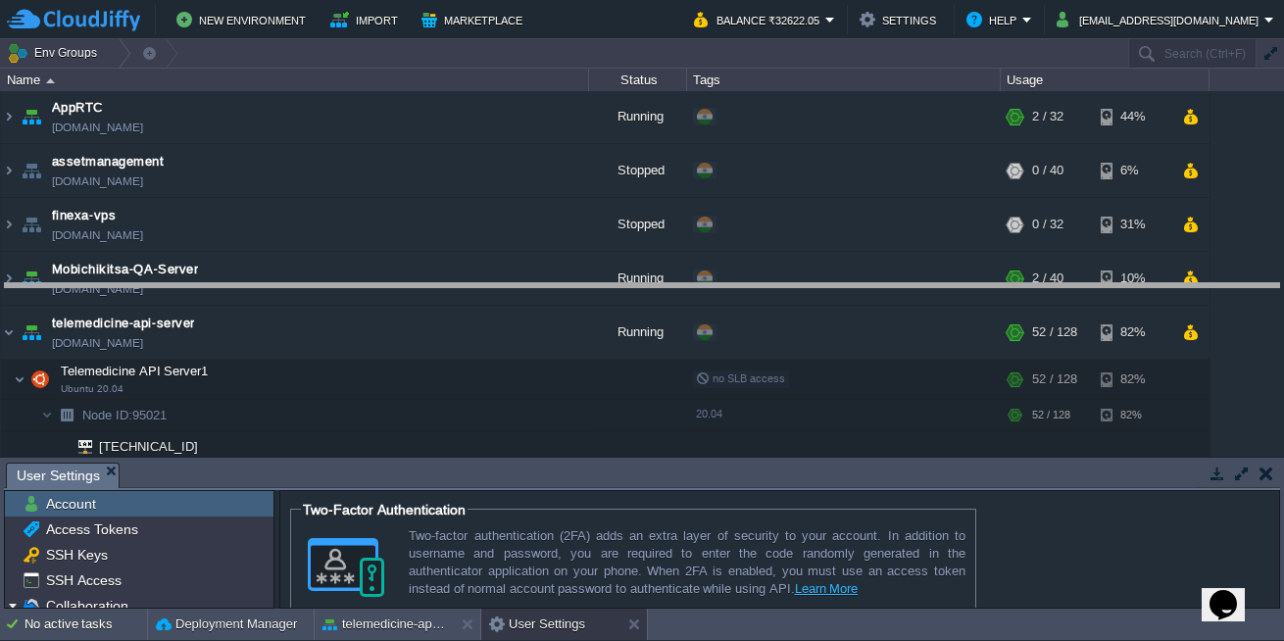
drag, startPoint x: 589, startPoint y: 475, endPoint x: 587, endPoint y: 296, distance: 179.3
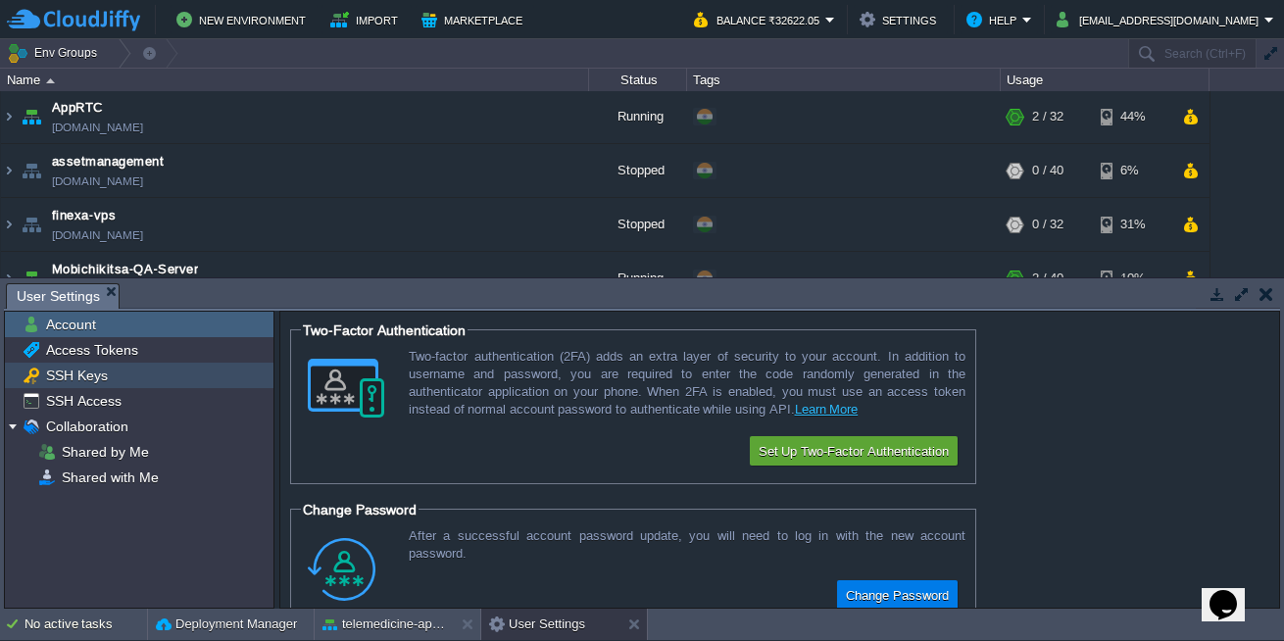
click at [87, 378] on span "SSH Keys" at bounding box center [76, 375] width 69 height 18
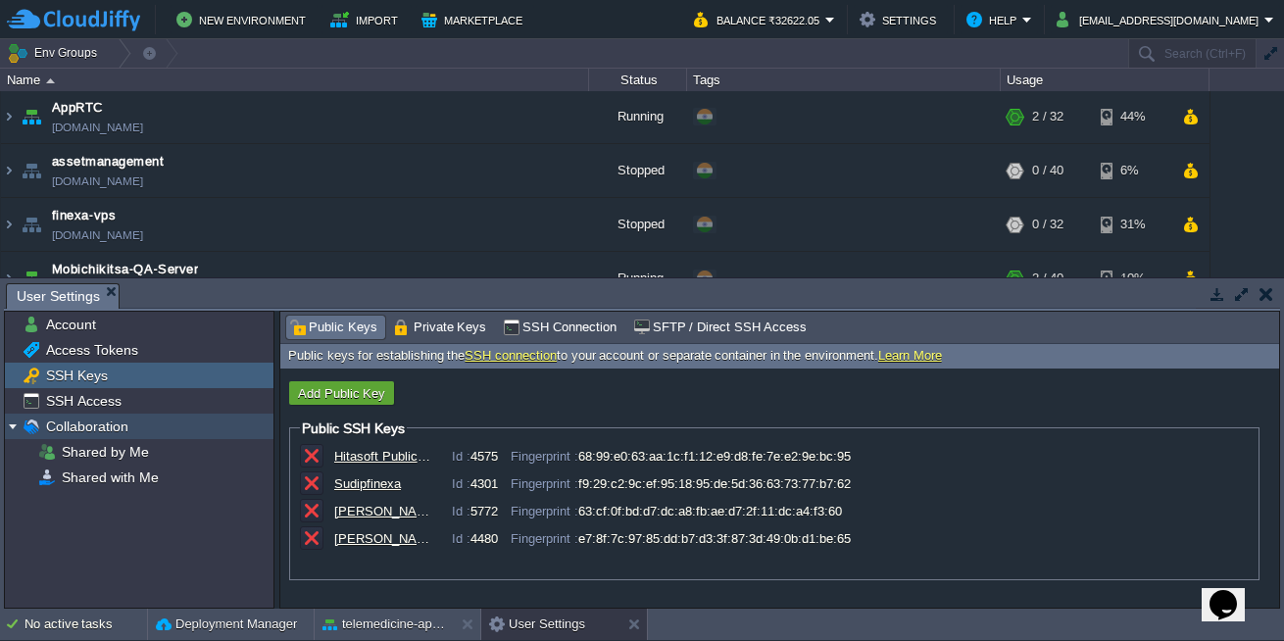
click at [70, 435] on div "Collaboration" at bounding box center [139, 425] width 268 height 25
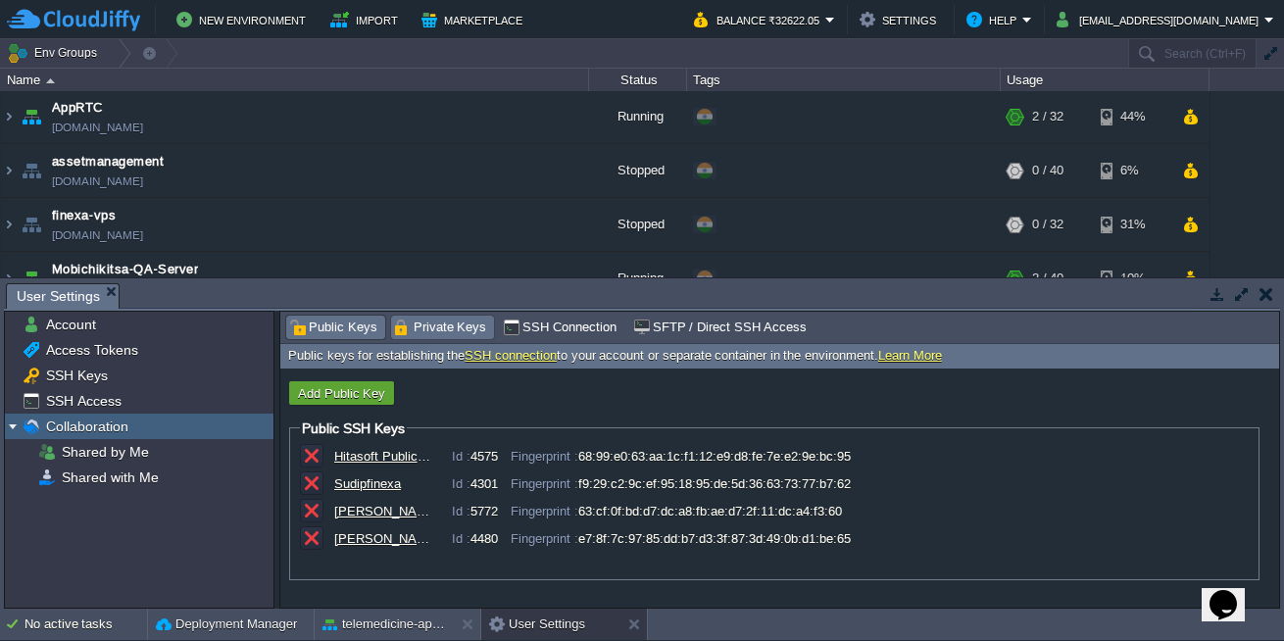
click at [461, 321] on span "Private Keys" at bounding box center [440, 327] width 93 height 22
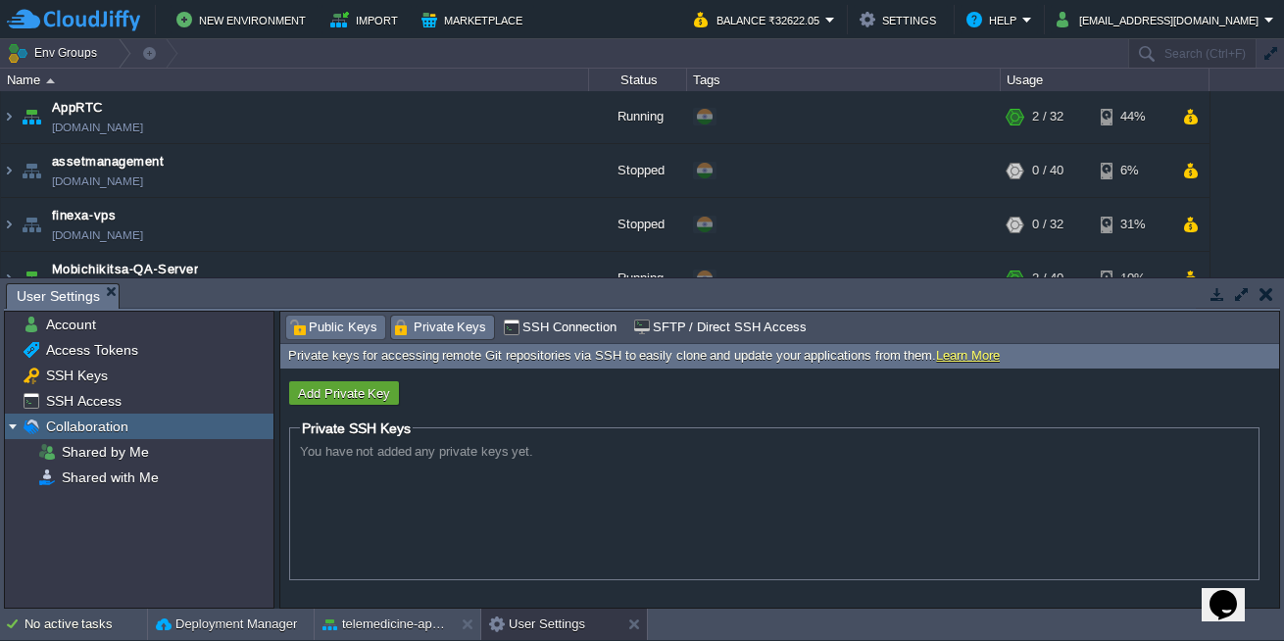
click at [356, 329] on span "Public Keys" at bounding box center [333, 327] width 88 height 22
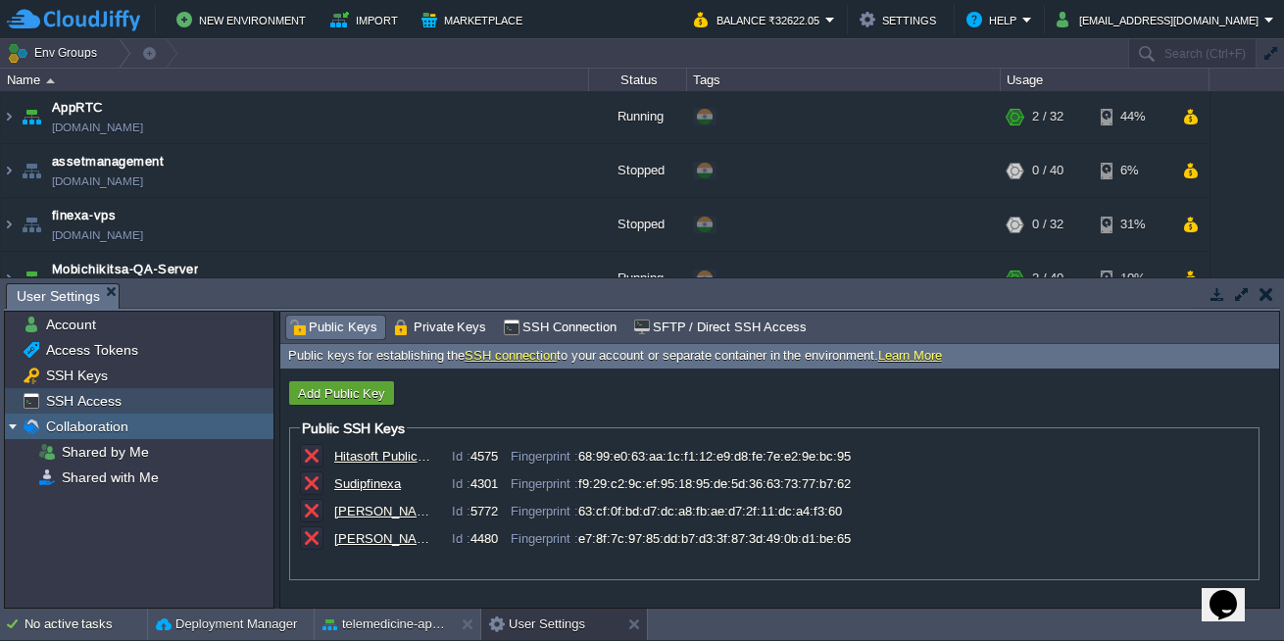
click at [72, 399] on span "SSH Access" at bounding box center [83, 401] width 82 height 18
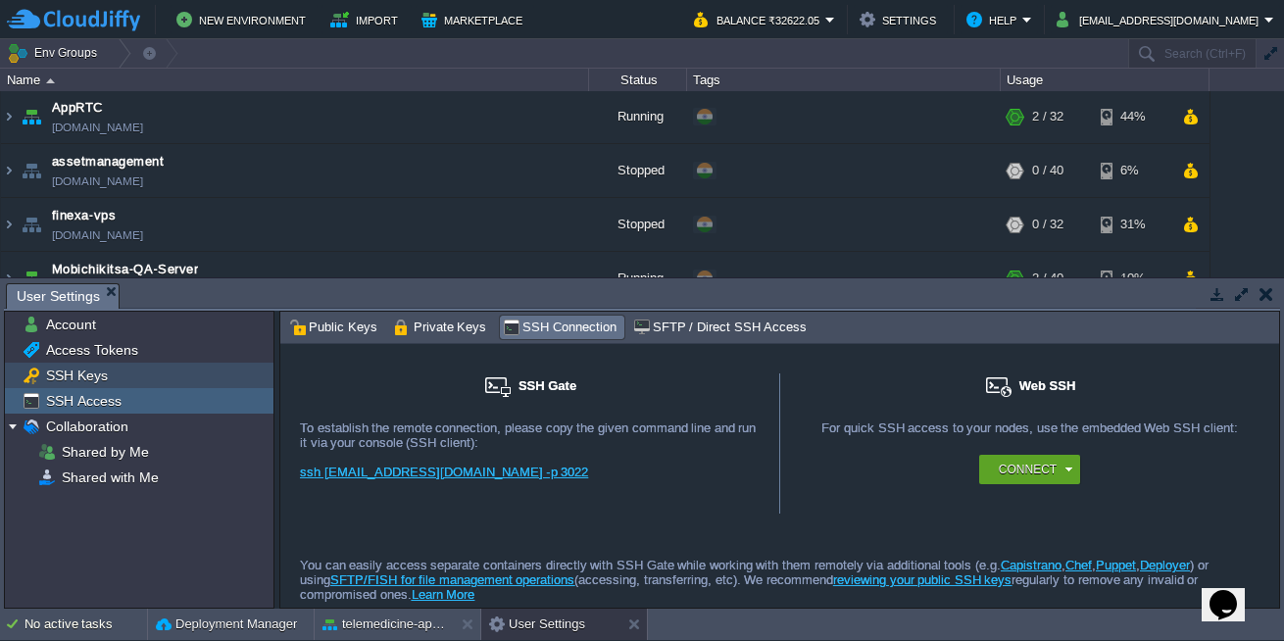
click at [72, 374] on span "SSH Keys" at bounding box center [76, 375] width 69 height 18
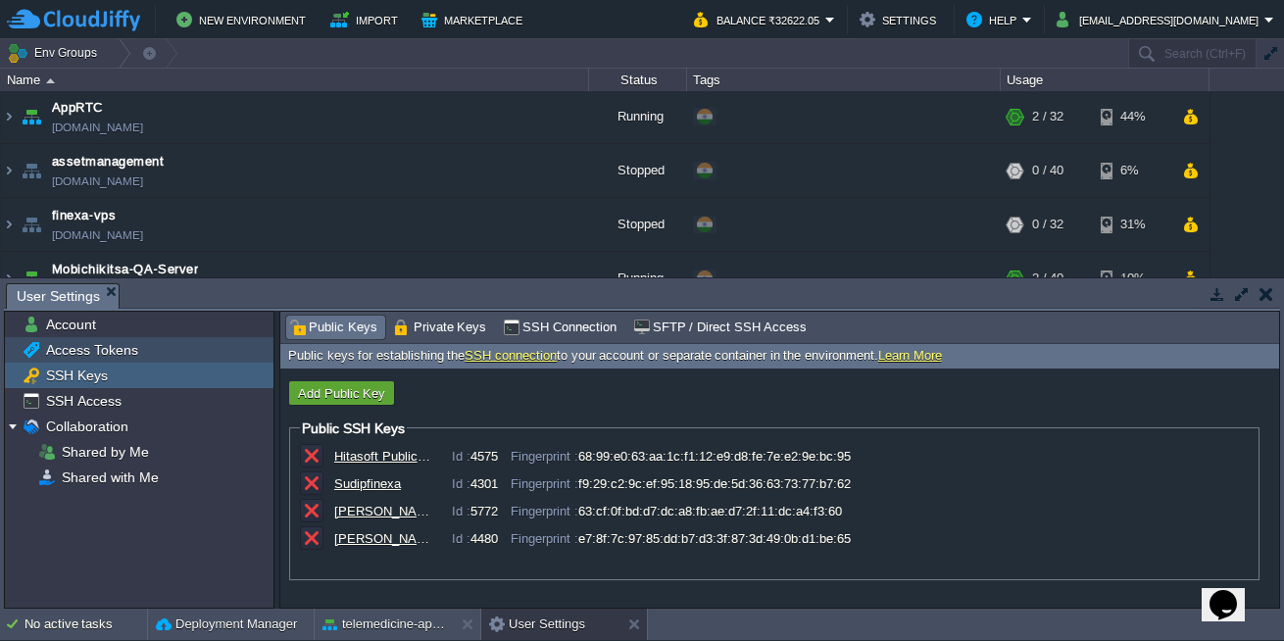
click at [76, 353] on span "Access Tokens" at bounding box center [91, 350] width 99 height 18
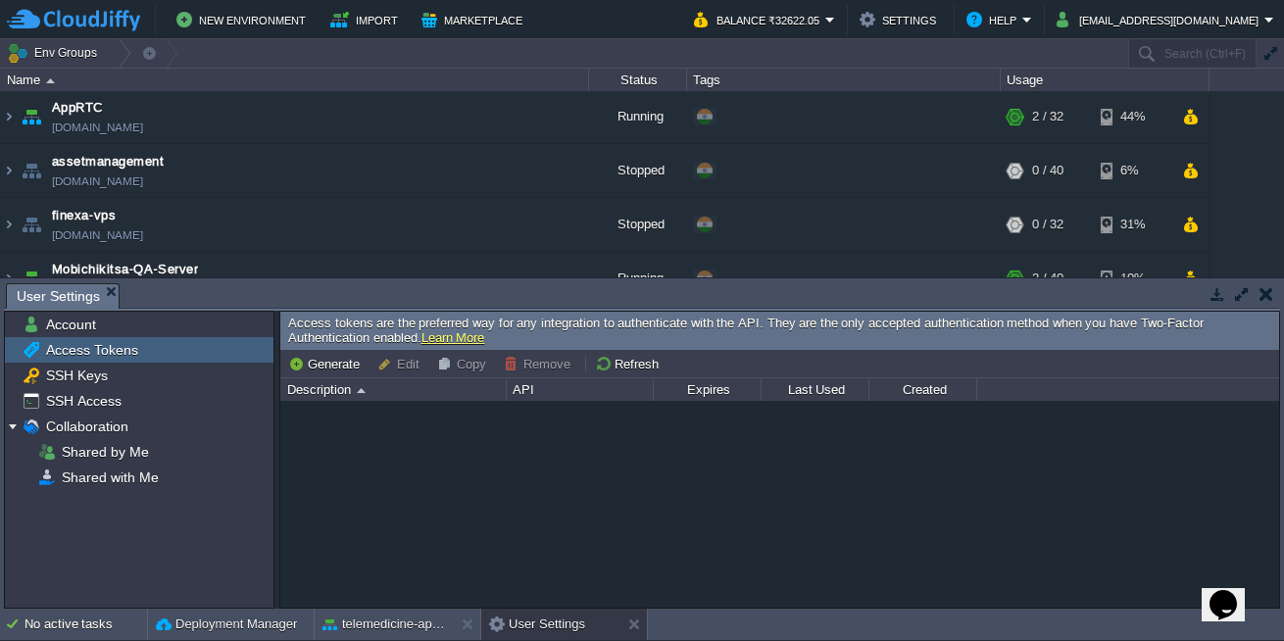
click at [76, 338] on div "Access Tokens" at bounding box center [139, 349] width 268 height 25
click at [73, 333] on div "Account" at bounding box center [139, 324] width 268 height 25
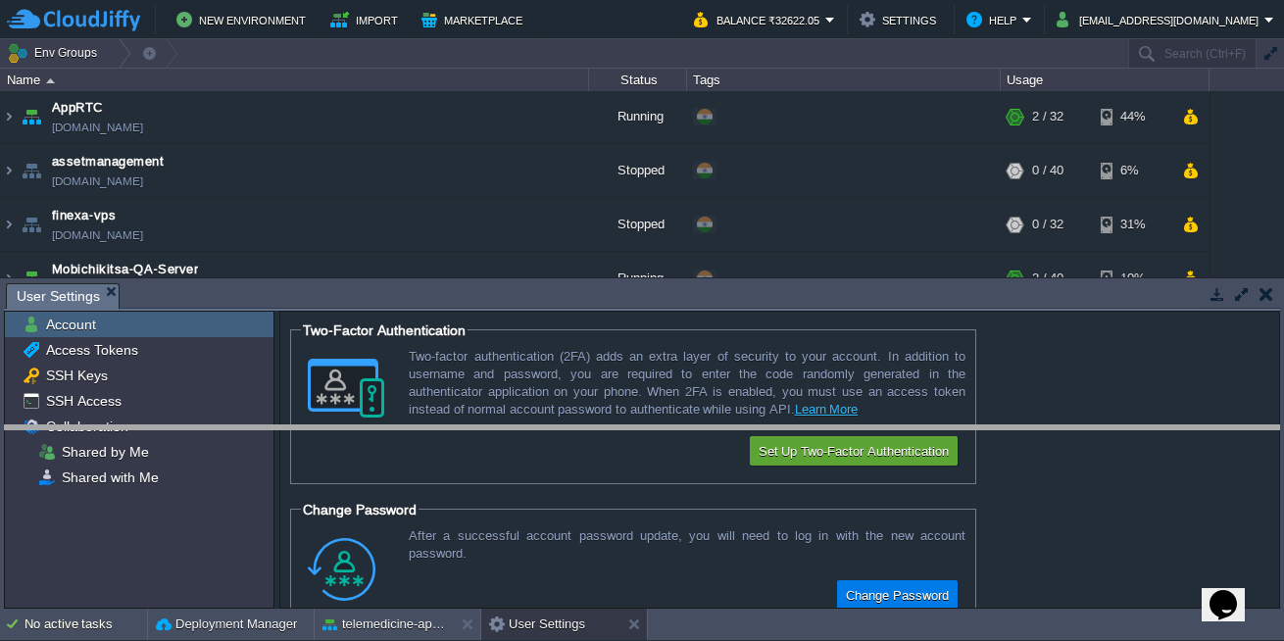
drag, startPoint x: 1107, startPoint y: 289, endPoint x: 1004, endPoint y: 431, distance: 175.4
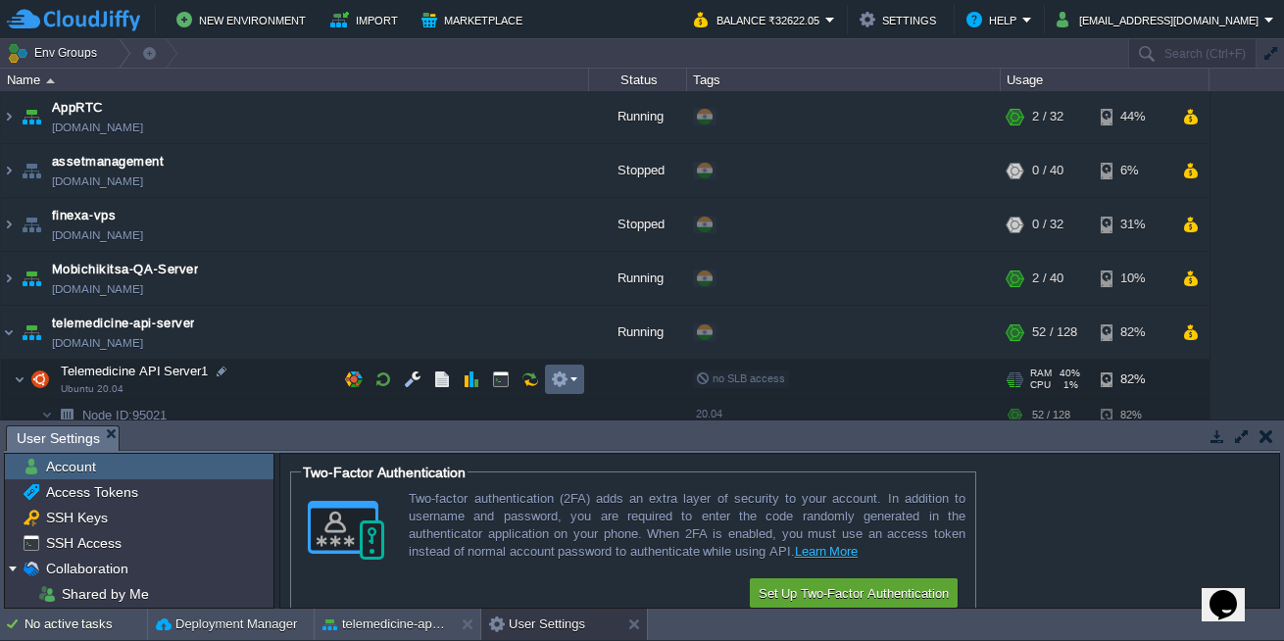
click at [564, 387] on button "button" at bounding box center [560, 379] width 18 height 18
click at [258, 373] on td "Telemedicine API Server1 Ubuntu 20.04" at bounding box center [295, 380] width 588 height 40
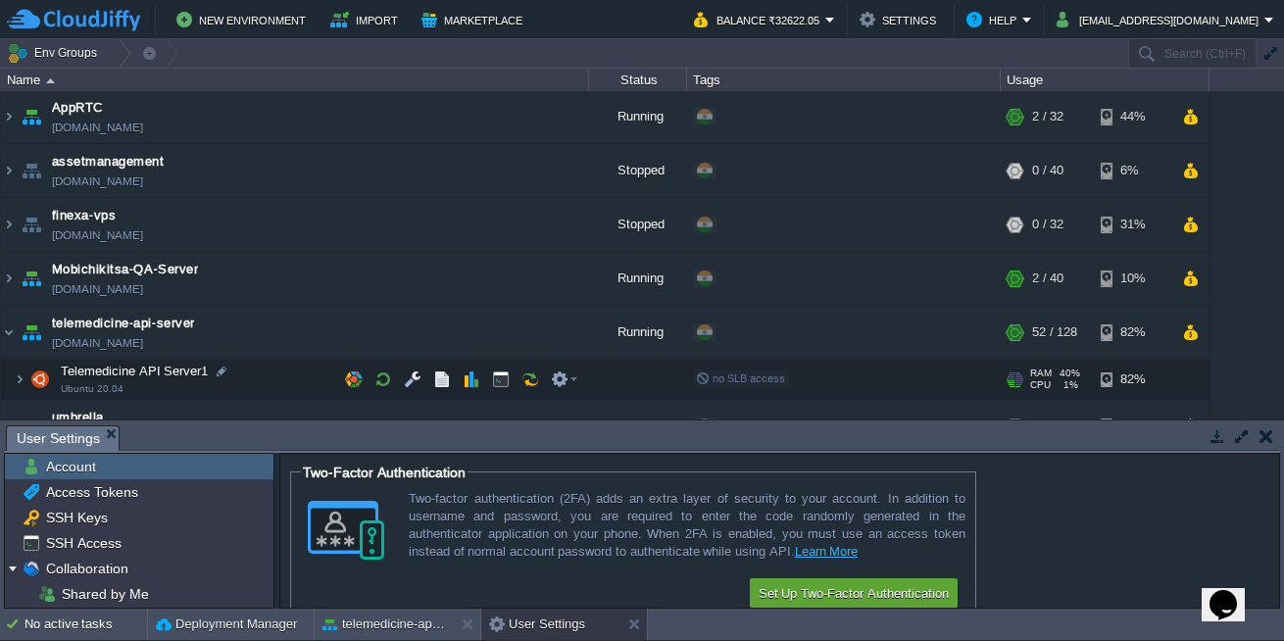
scroll to position [35, 0]
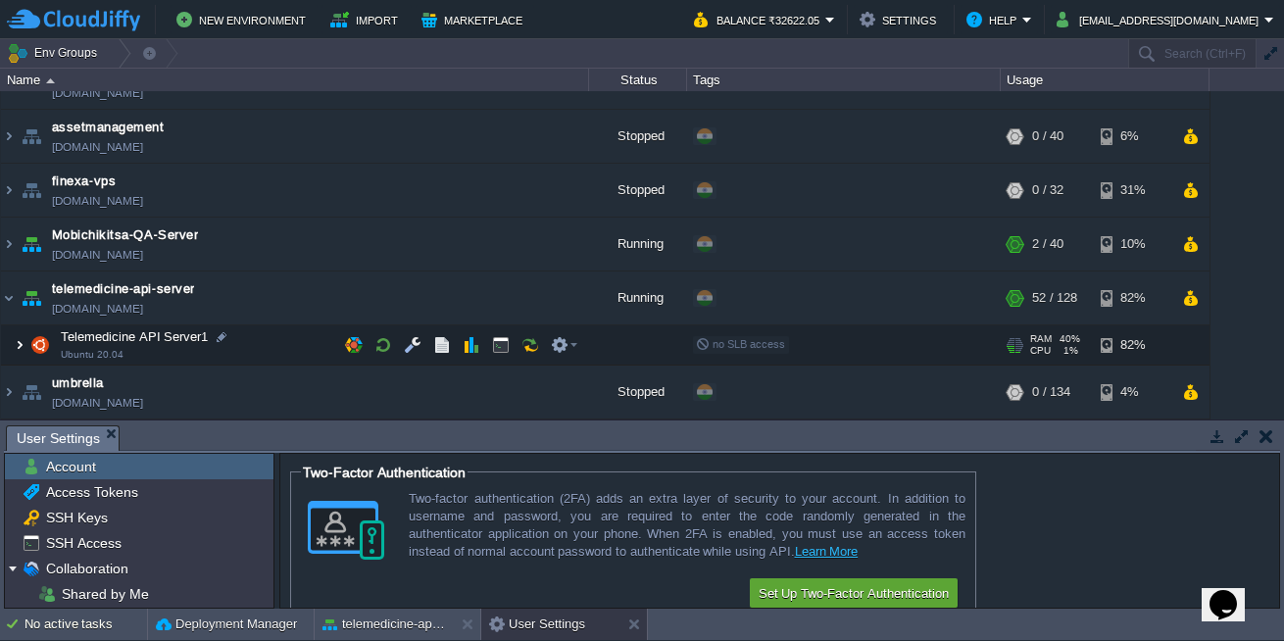
click at [21, 339] on img at bounding box center [20, 344] width 12 height 39
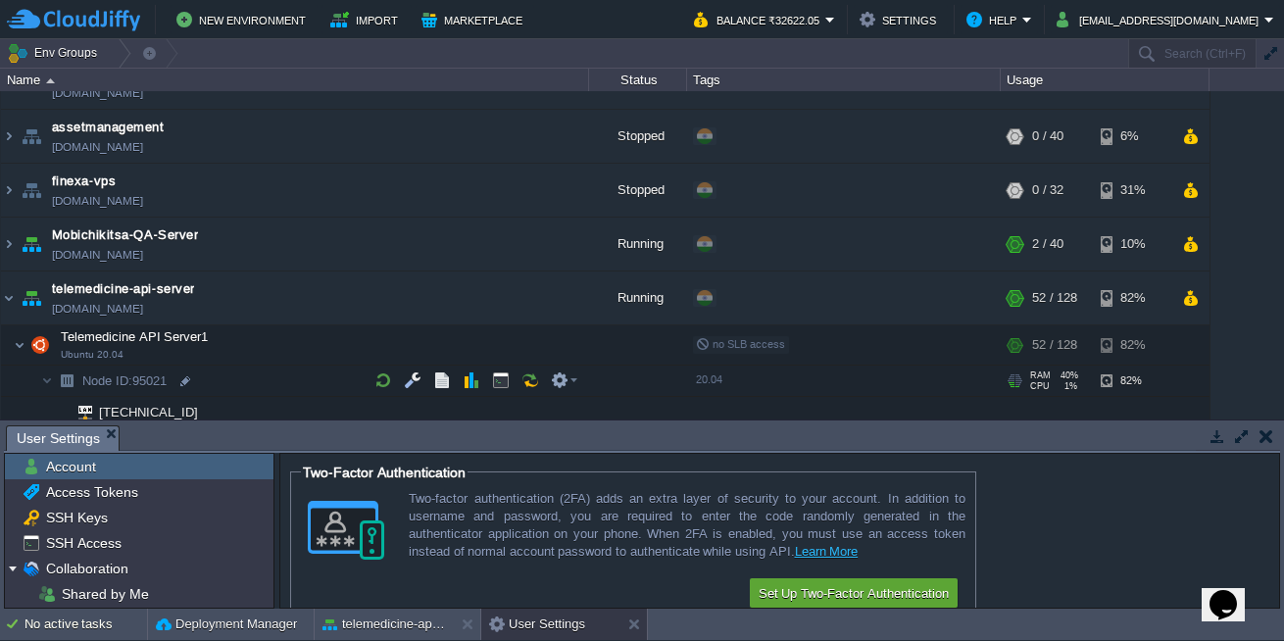
click at [117, 378] on span "Node ID:" at bounding box center [107, 380] width 50 height 15
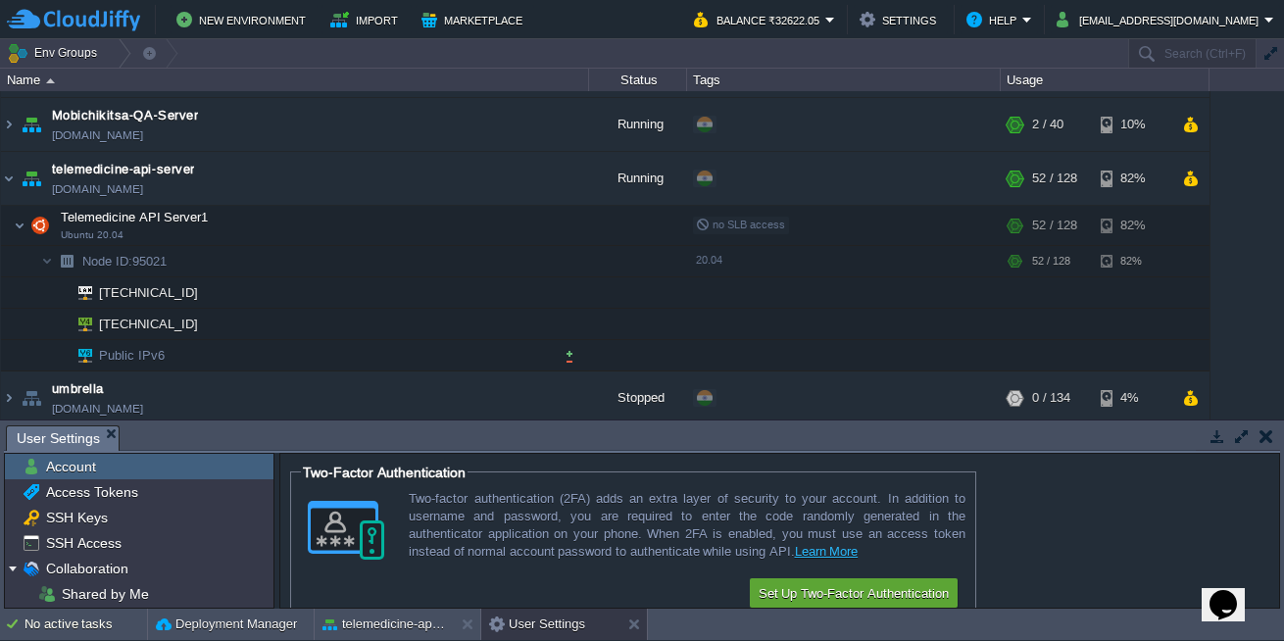
scroll to position [161, 0]
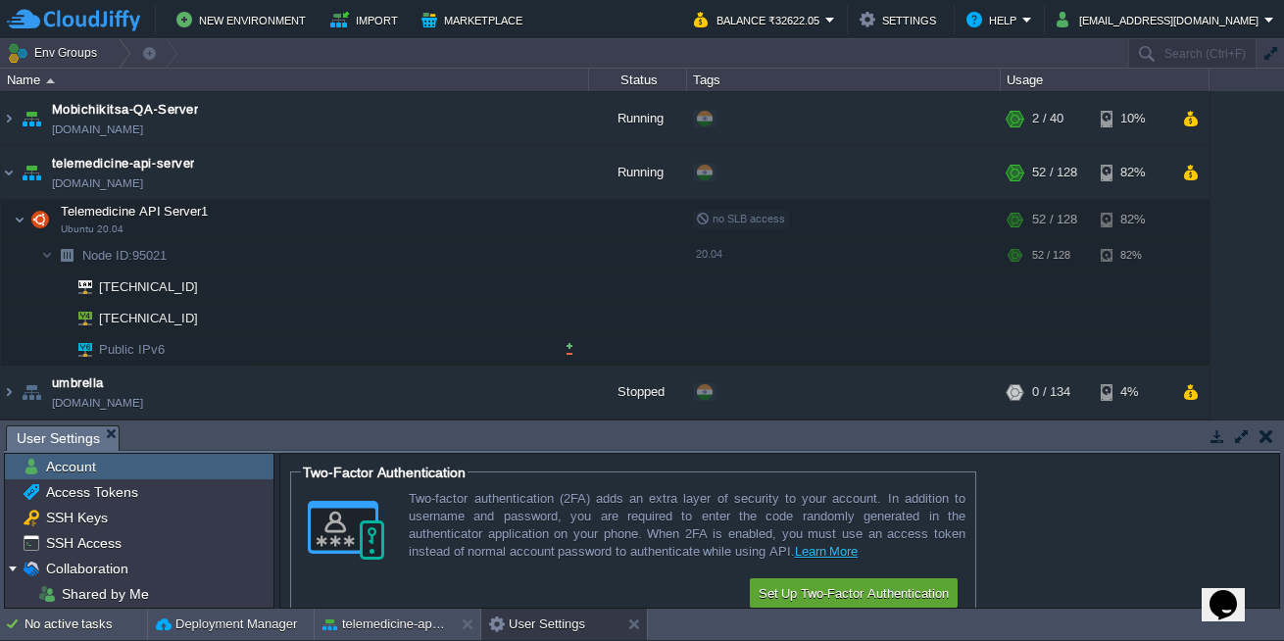
click at [141, 347] on span "Public IPv6" at bounding box center [132, 349] width 71 height 30
click at [106, 317] on span "[TECHNICAL_ID]" at bounding box center [149, 318] width 104 height 30
click at [120, 281] on span "[TECHNICAL_ID]" at bounding box center [149, 286] width 104 height 30
click at [121, 251] on span "Node ID:" at bounding box center [107, 255] width 50 height 15
click at [113, 259] on span "Node ID:" at bounding box center [107, 255] width 50 height 15
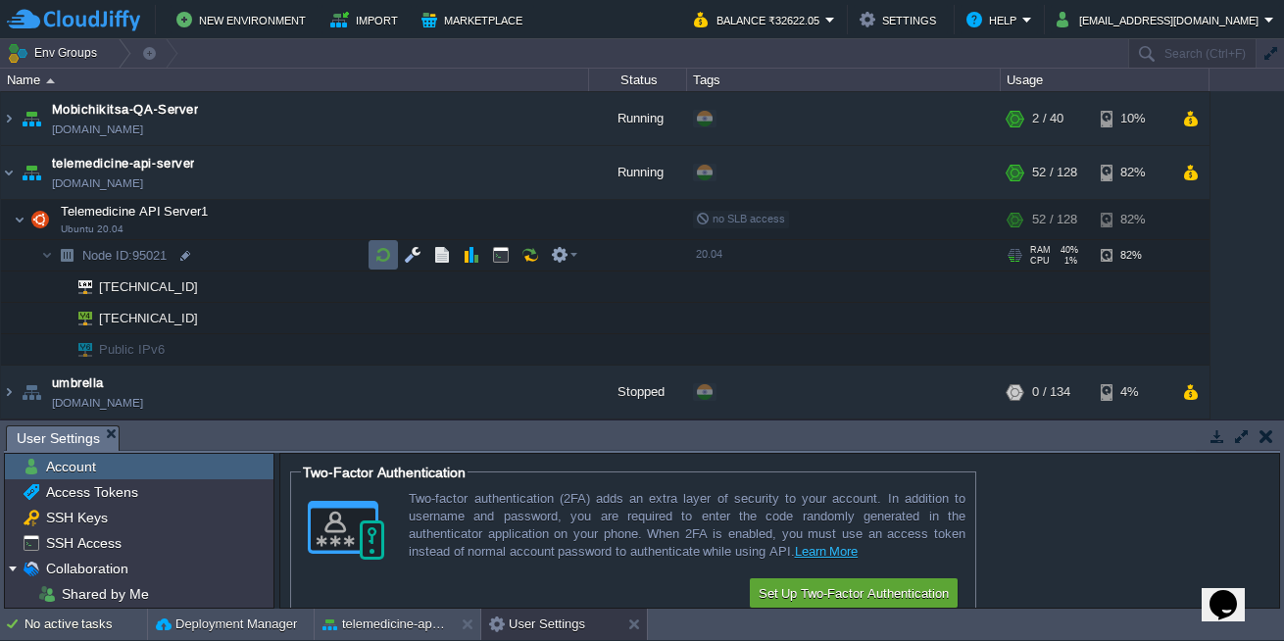
click at [372, 261] on td at bounding box center [382, 254] width 29 height 29
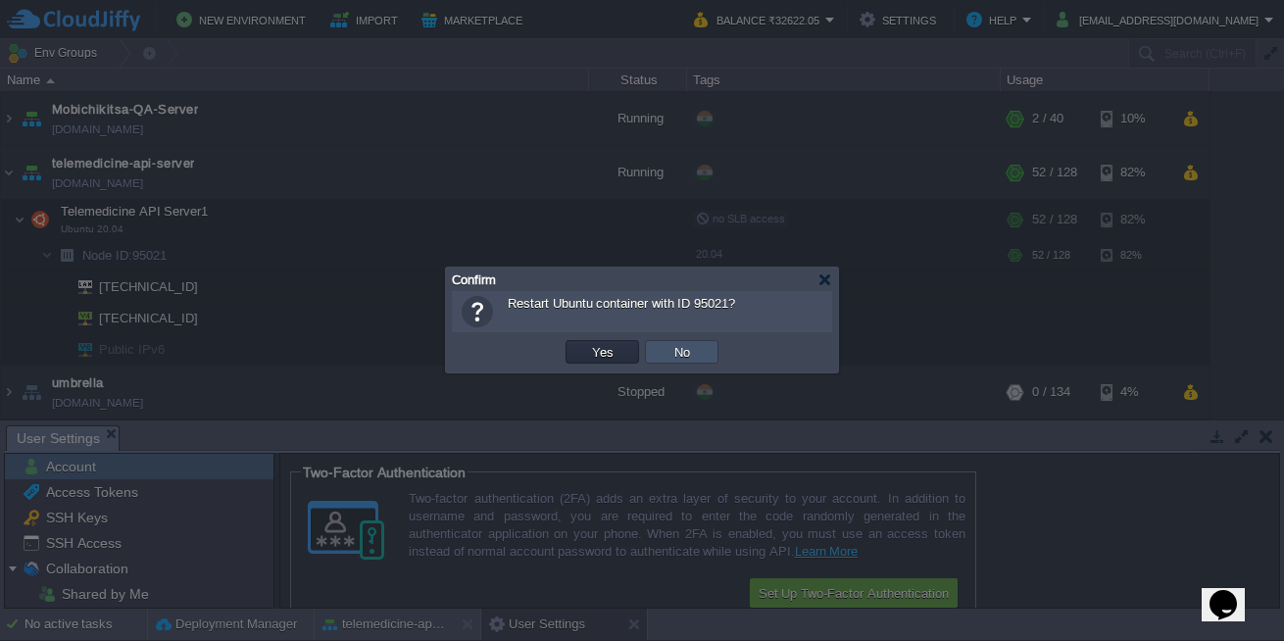
click at [669, 347] on button "No" at bounding box center [681, 352] width 27 height 18
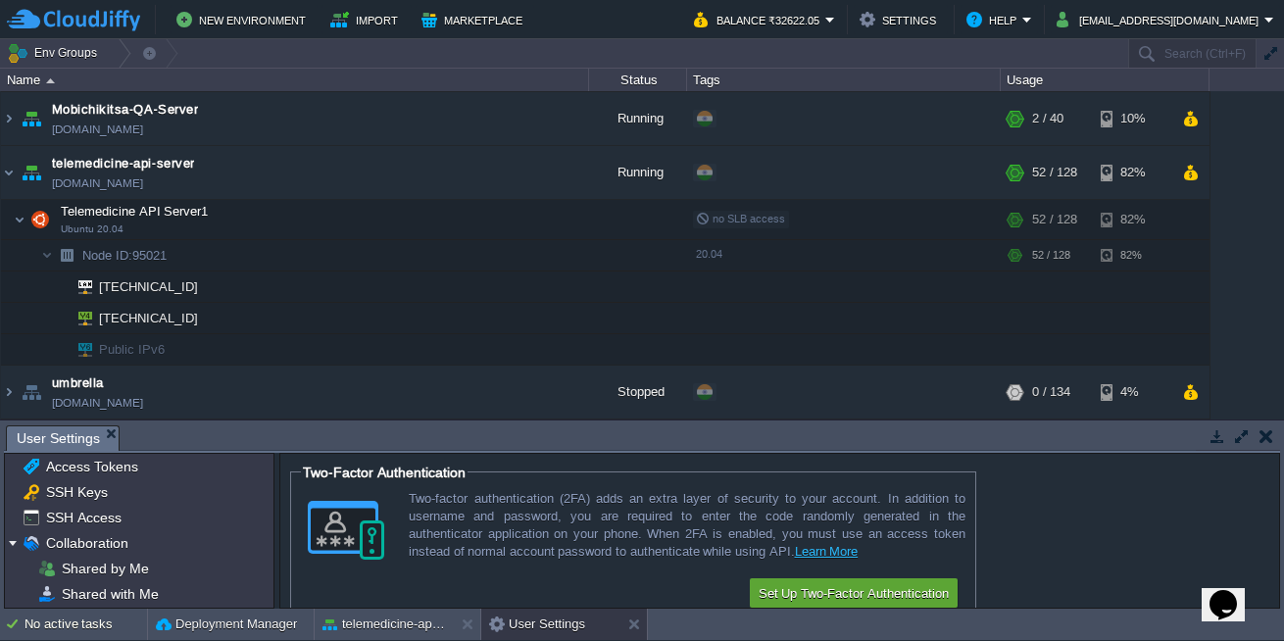
scroll to position [0, 0]
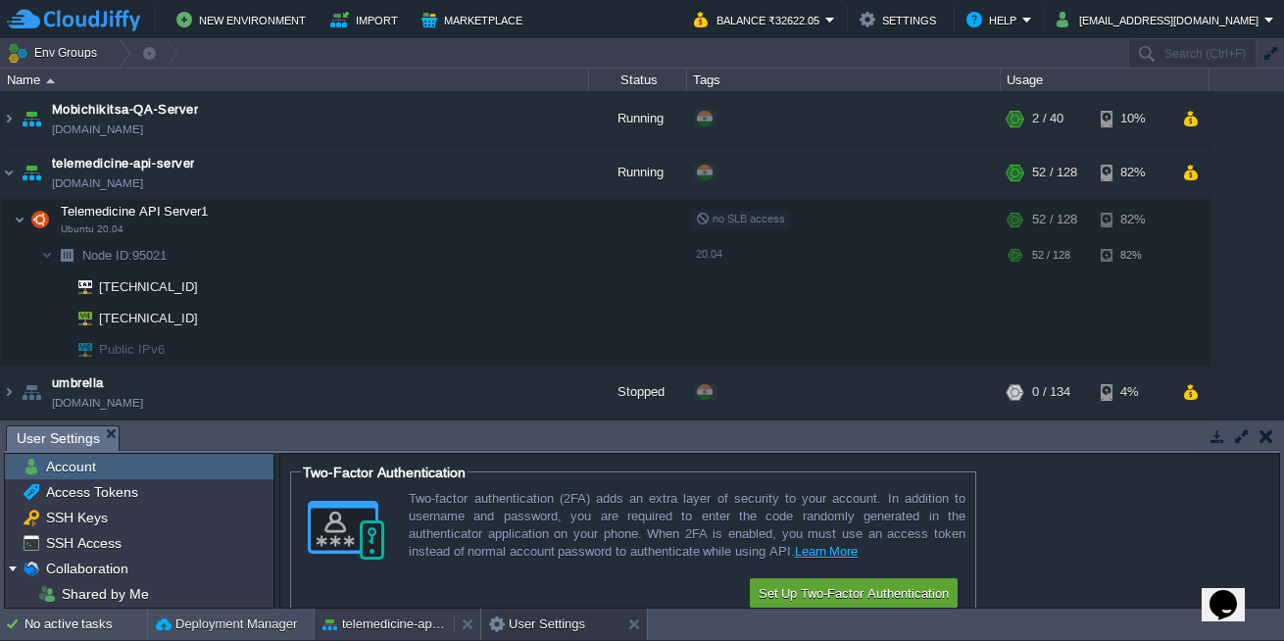
click at [369, 630] on button "telemedicine-api-server" at bounding box center [383, 624] width 123 height 20
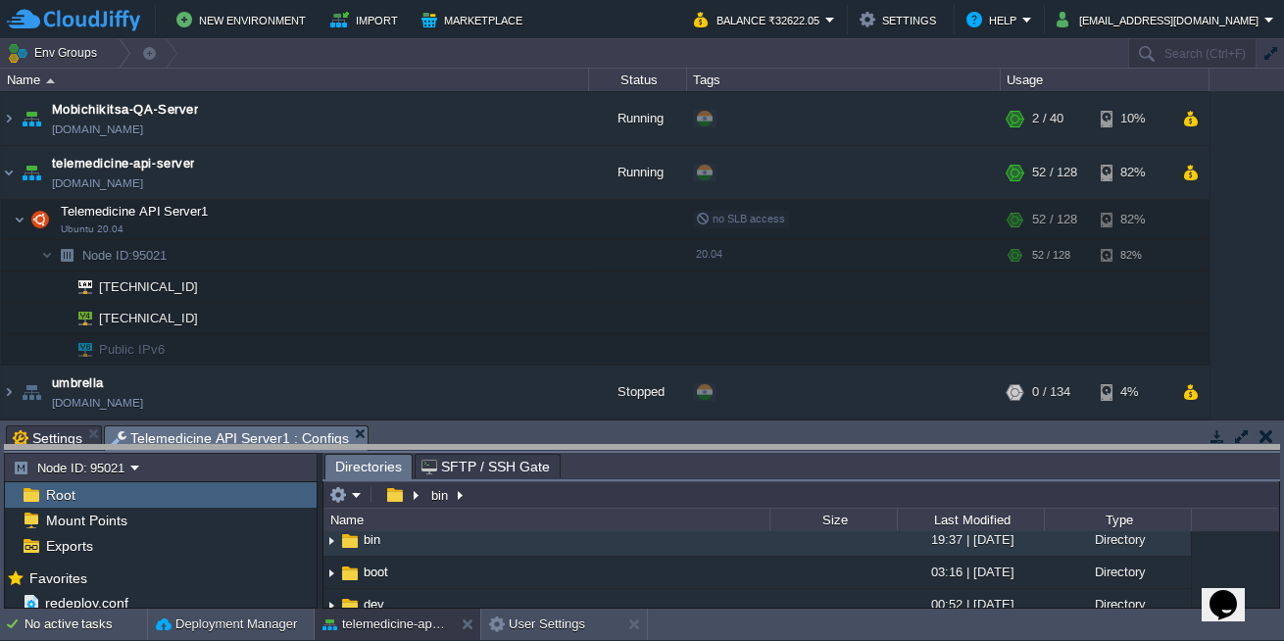
drag, startPoint x: 560, startPoint y: 426, endPoint x: 554, endPoint y: 446, distance: 20.8
click at [554, 446] on body "New Environment Import Marketplace Bonus ₹0.00 Upgrade Account Balance ₹32622.0…" at bounding box center [642, 320] width 1284 height 641
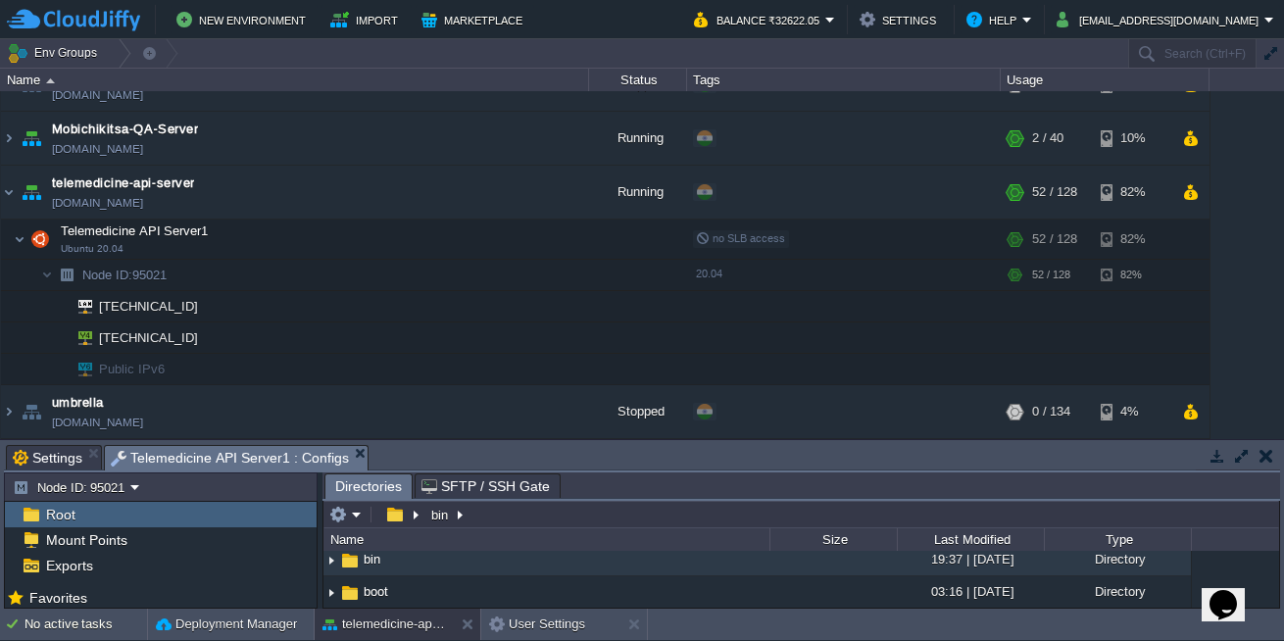
scroll to position [141, 0]
